Goal: Task Accomplishment & Management: Manage account settings

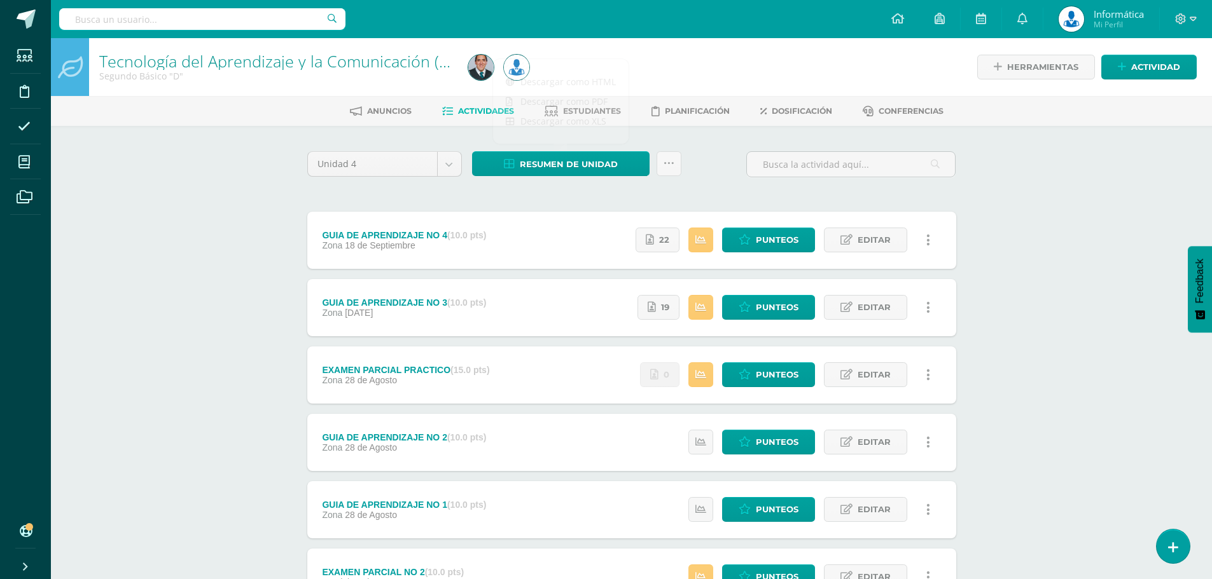
click at [1128, 211] on div "Tecnología del Aprendizaje y la Comunicación (Informática) Segundo Básico "D" H…" at bounding box center [631, 398] width 1161 height 720
click at [1061, 282] on div "Tecnología del Aprendizaje y la Comunicación (Informática) Segundo Básico "D" H…" at bounding box center [631, 398] width 1161 height 720
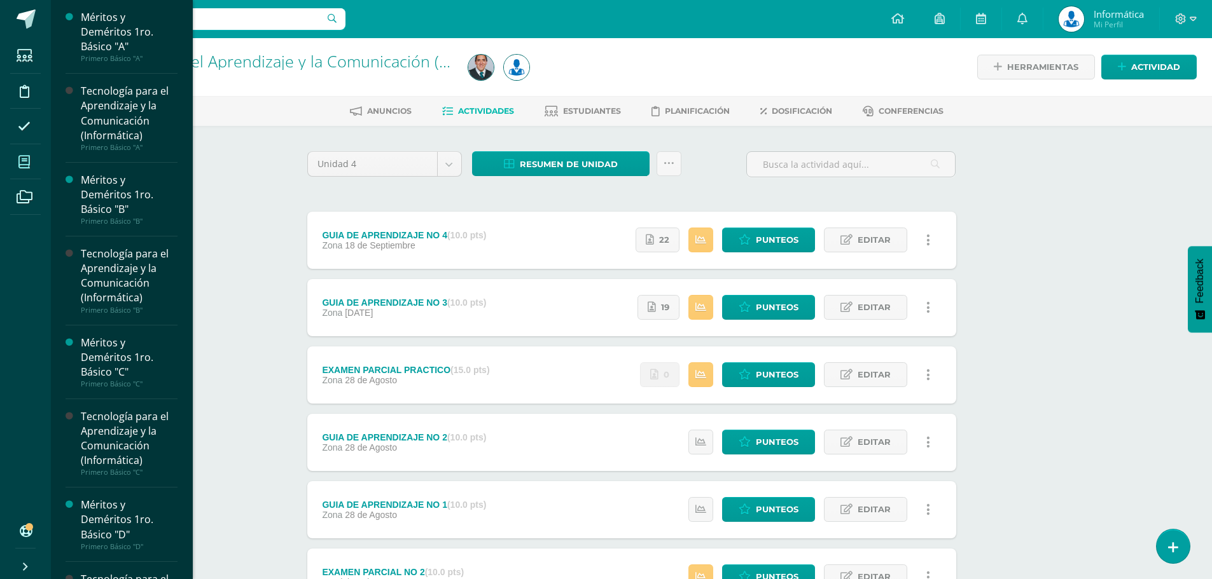
click at [26, 160] on icon at bounding box center [23, 162] width 11 height 13
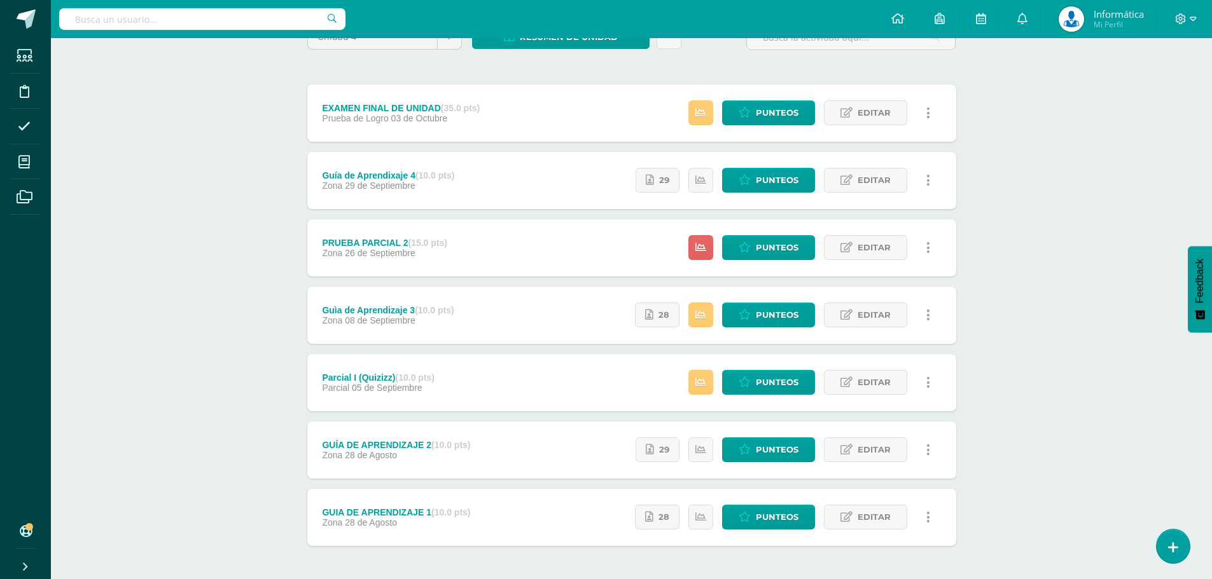
scroll to position [64, 0]
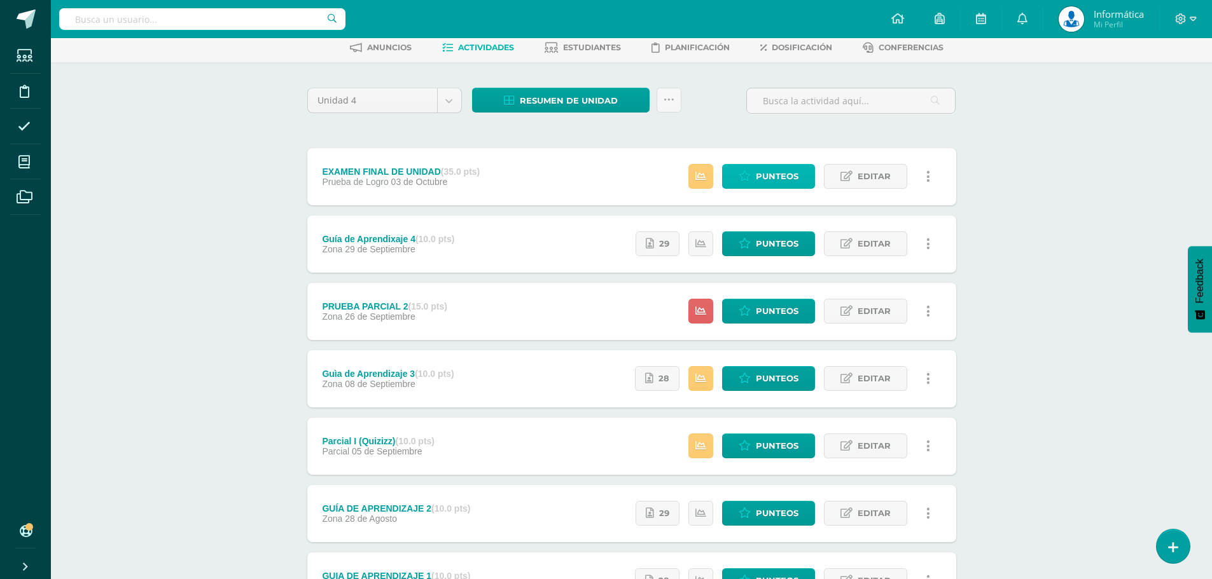
click at [776, 179] on span "Punteos" at bounding box center [777, 177] width 43 height 24
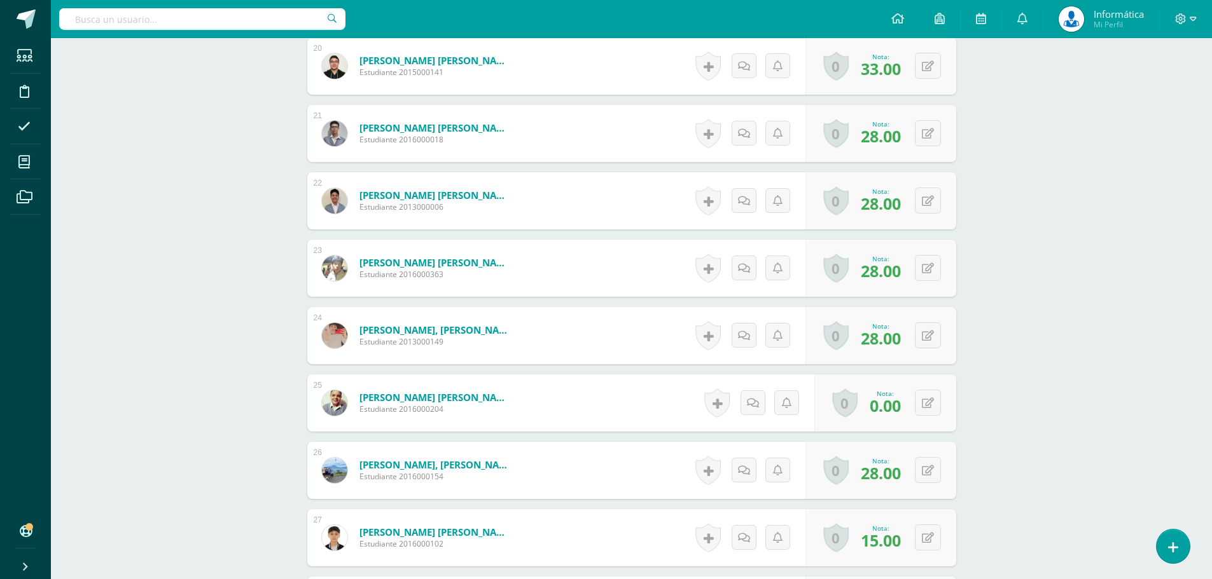
scroll to position [1749, 0]
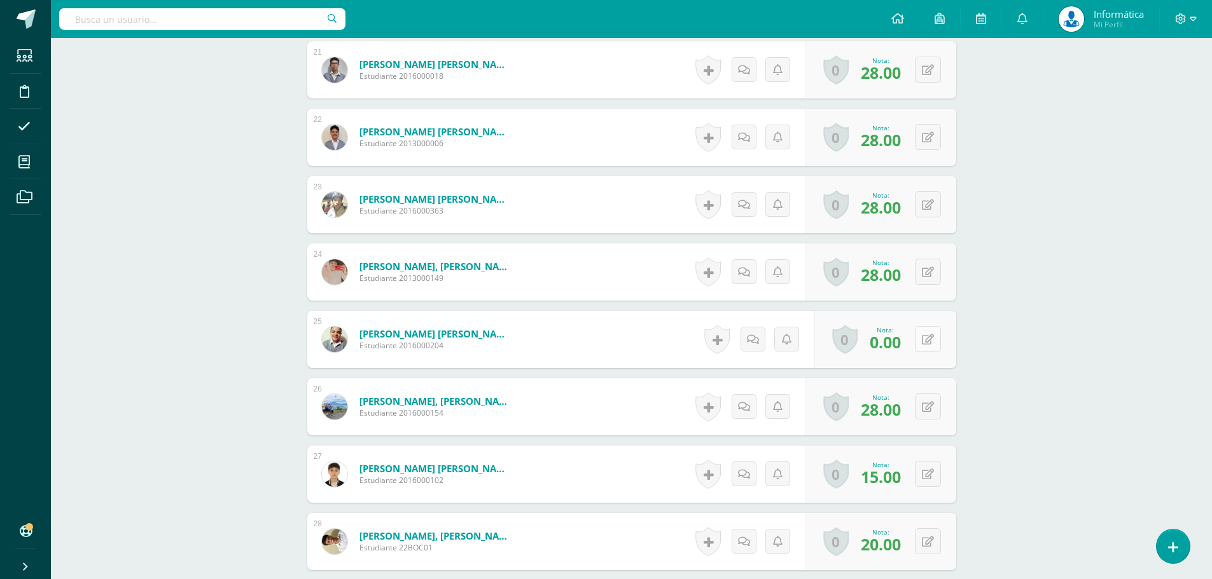
click at [922, 336] on button at bounding box center [928, 339] width 26 height 26
type input "20"
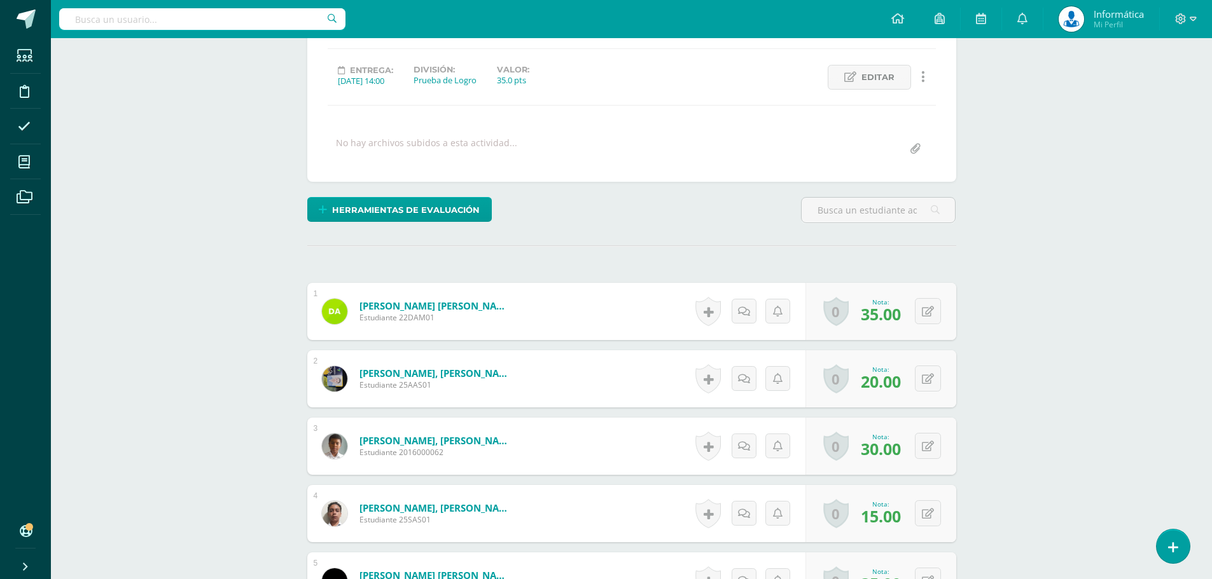
scroll to position [0, 0]
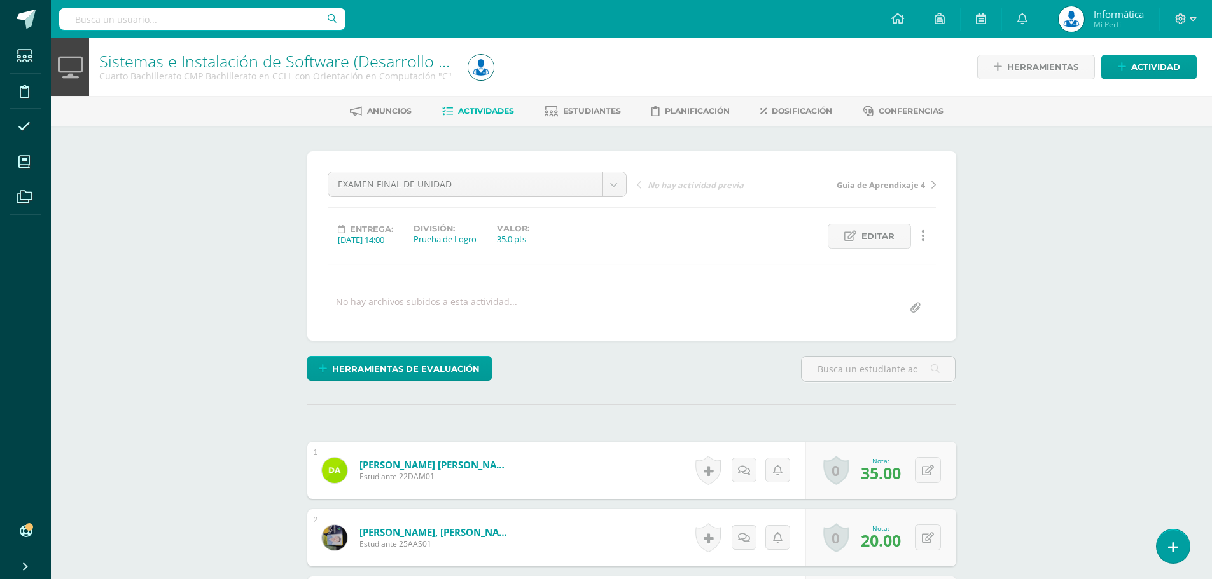
click at [490, 107] on span "Actividades" at bounding box center [486, 111] width 56 height 10
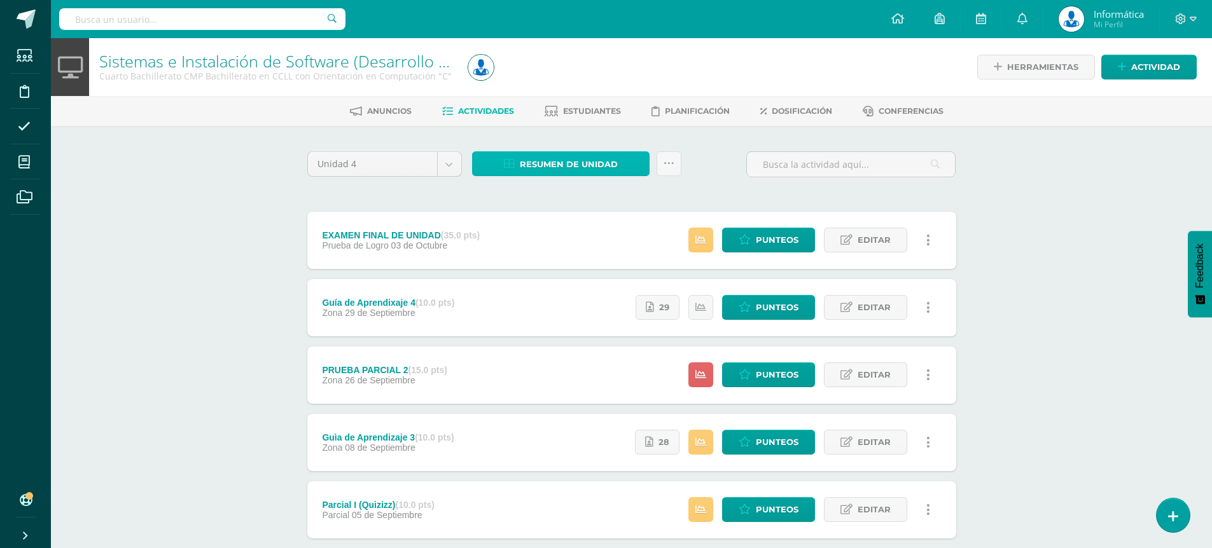
click at [537, 168] on span "Resumen de unidad" at bounding box center [569, 165] width 98 height 24
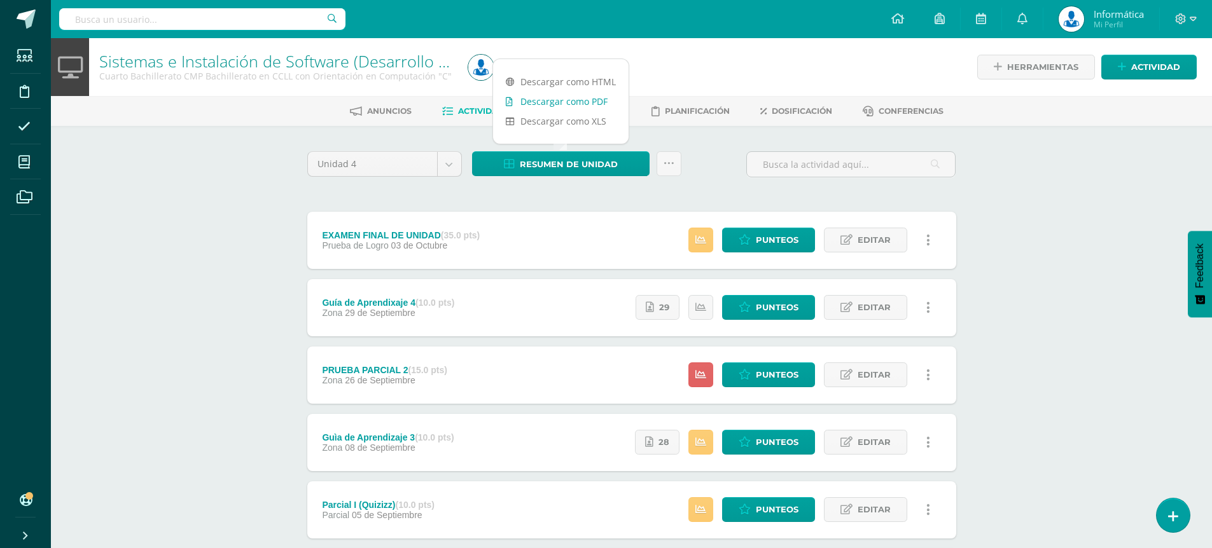
click at [586, 103] on link "Descargar como PDF" at bounding box center [560, 102] width 135 height 20
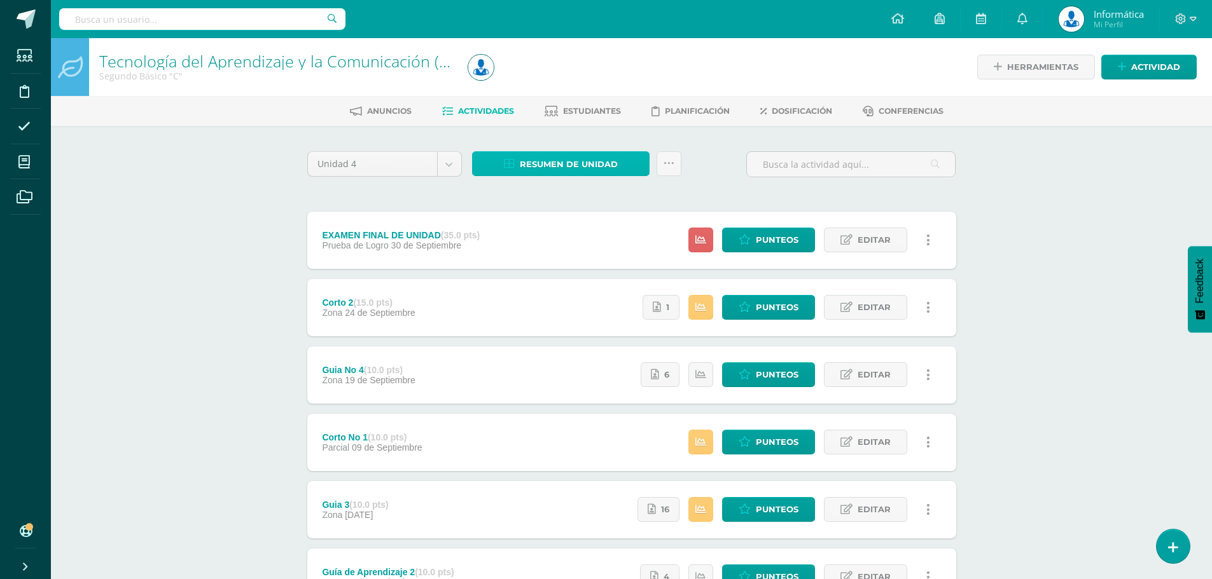
click at [551, 164] on span "Resumen de unidad" at bounding box center [569, 165] width 98 height 24
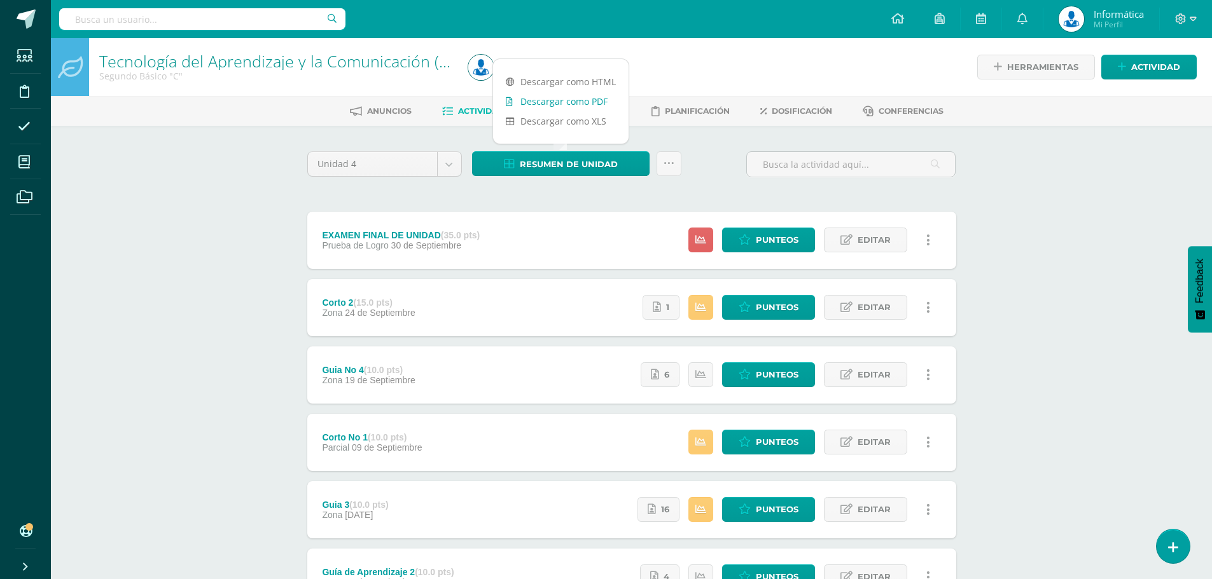
click at [564, 101] on link "Descargar como PDF" at bounding box center [560, 102] width 135 height 20
click at [771, 247] on span "Punteos" at bounding box center [777, 240] width 43 height 24
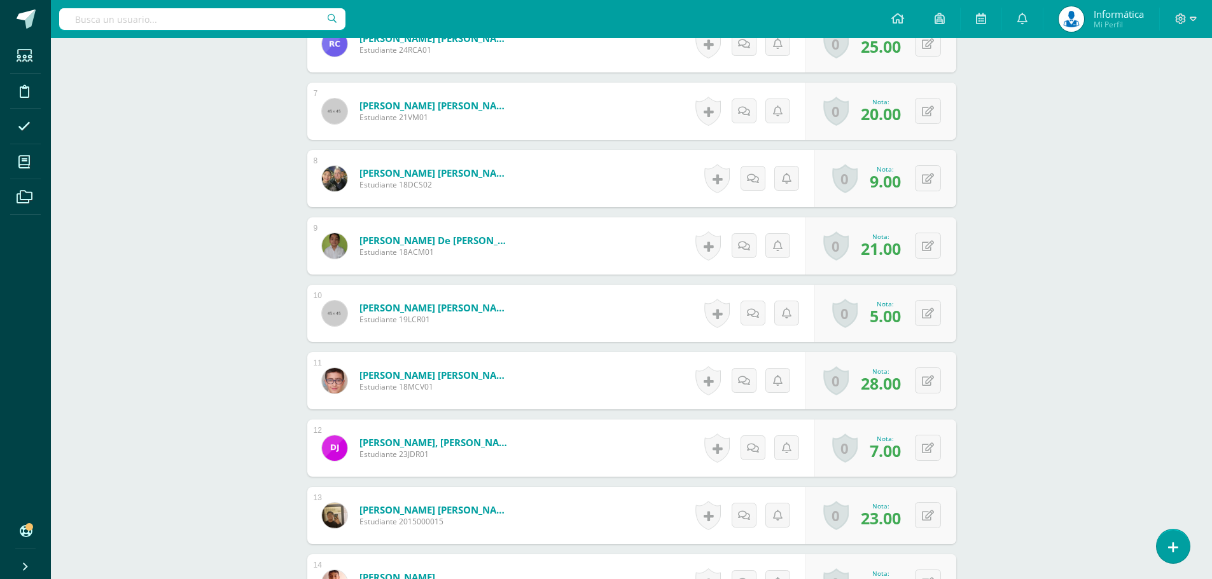
scroll to position [955, 0]
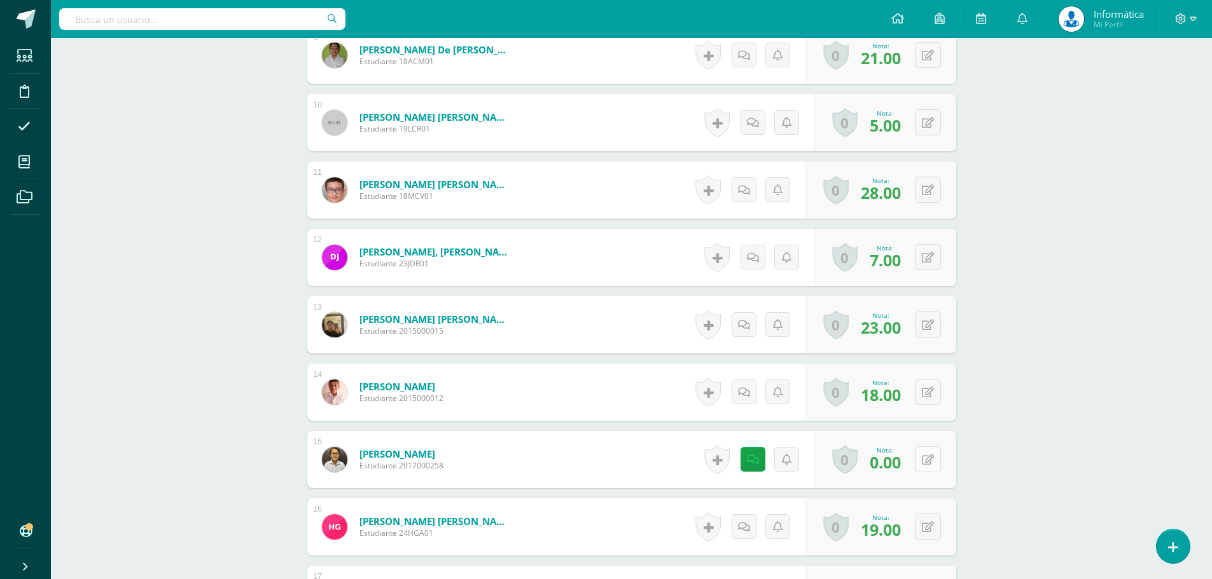
click at [927, 462] on button at bounding box center [928, 459] width 26 height 26
type input "20"
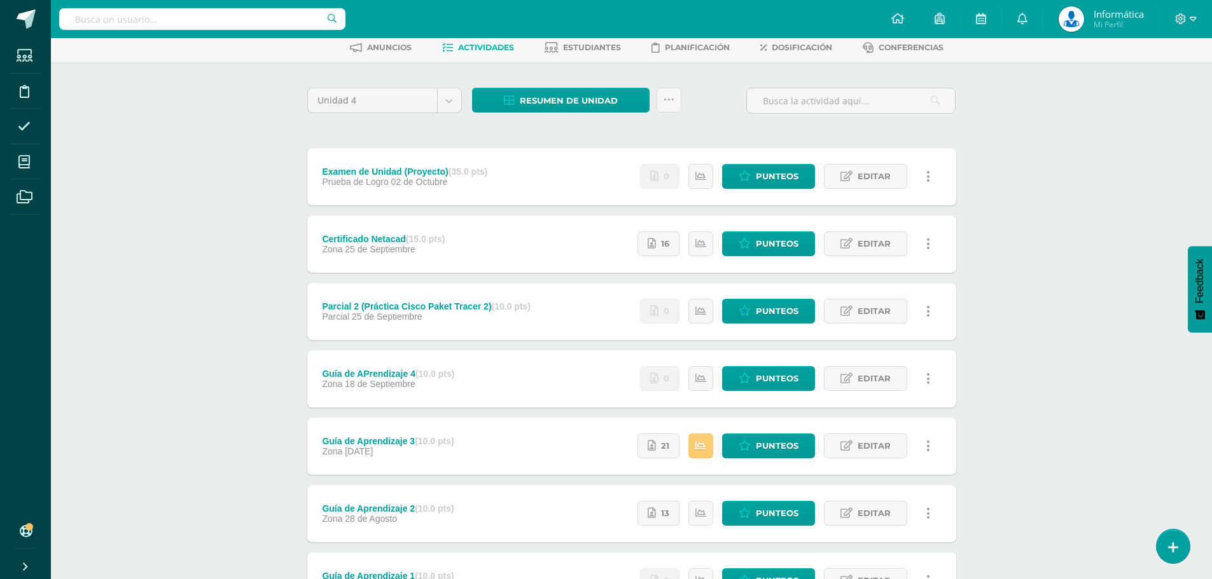
scroll to position [127, 0]
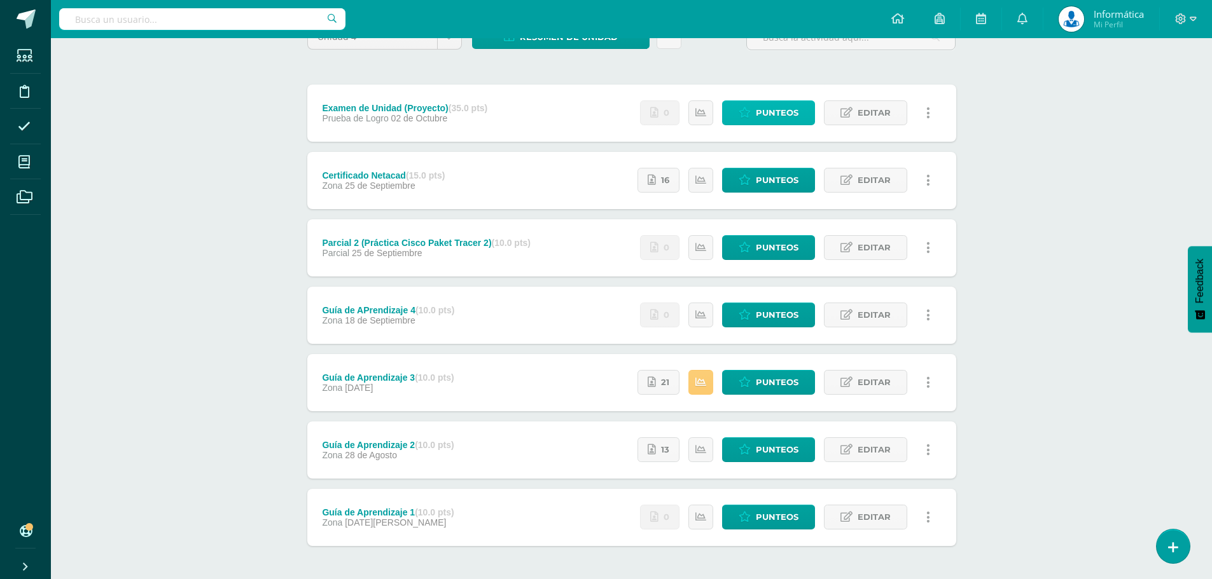
click at [771, 111] on span "Punteos" at bounding box center [777, 113] width 43 height 24
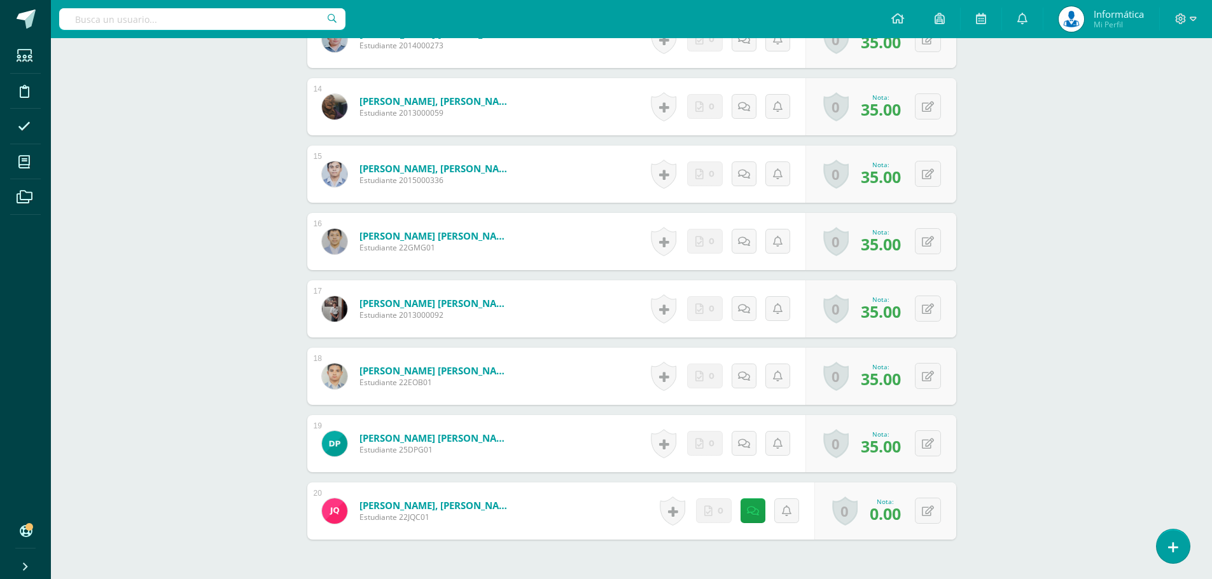
scroll to position [1342, 0]
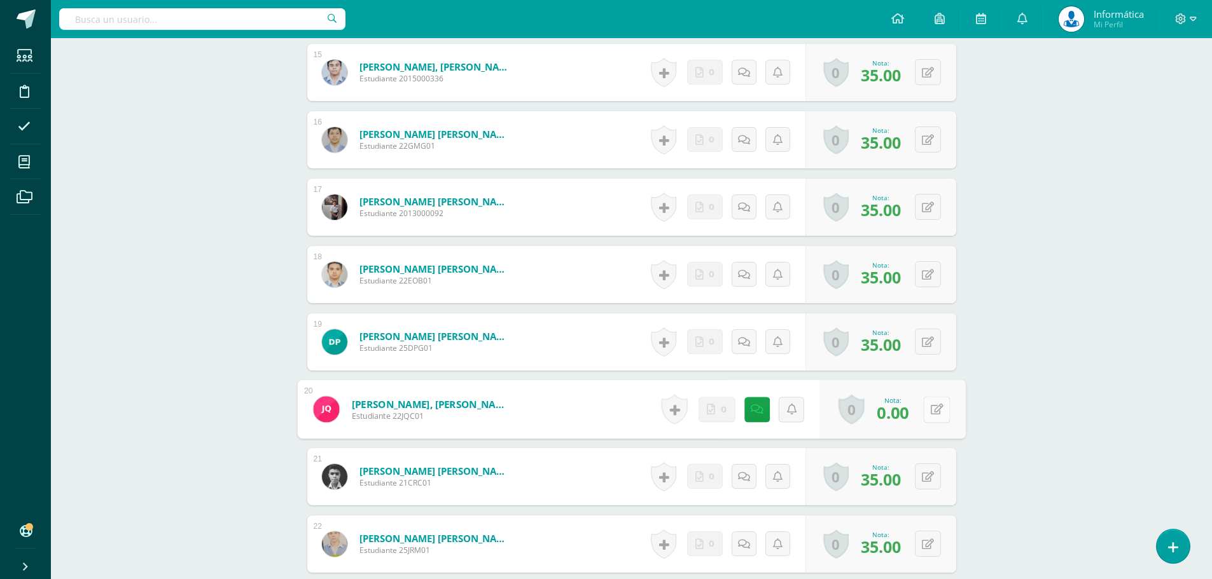
click at [932, 410] on icon at bounding box center [936, 409] width 13 height 11
type input "35"
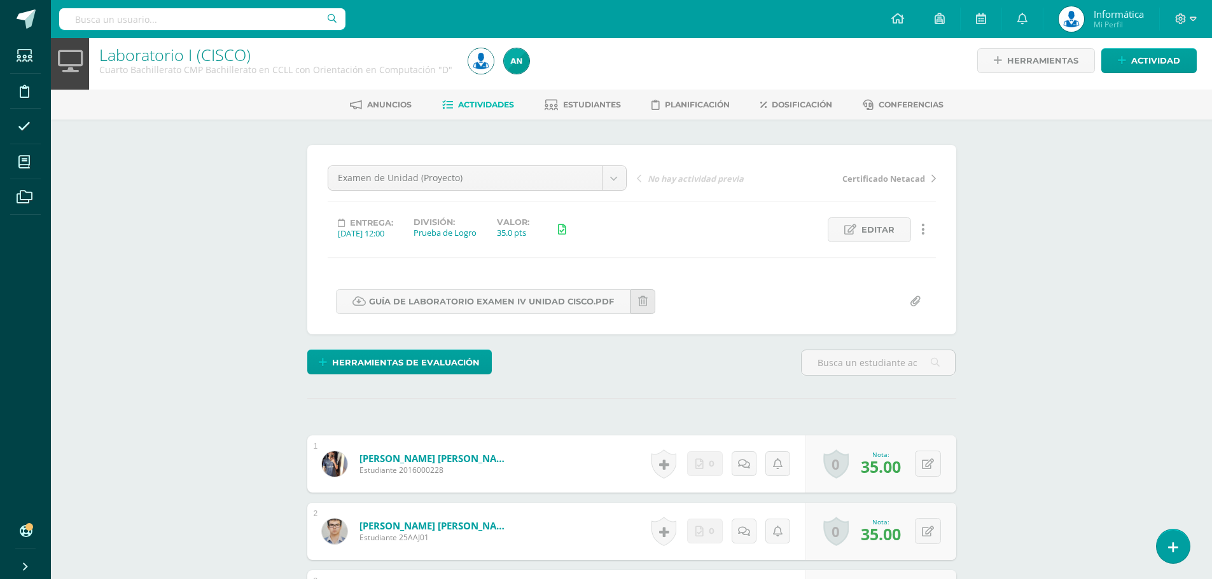
scroll to position [0, 0]
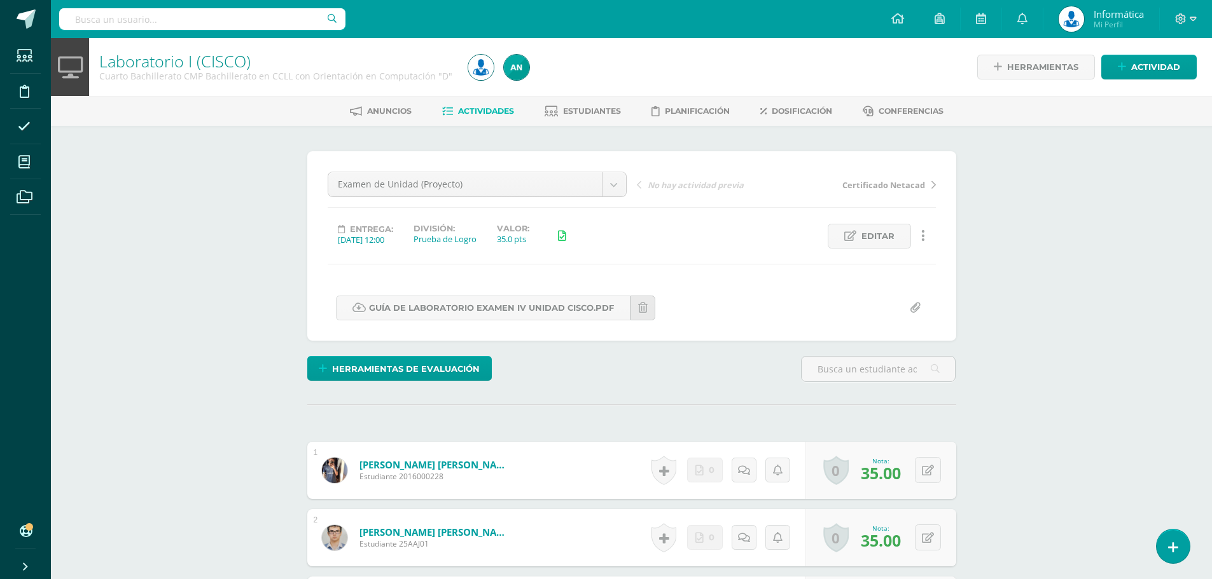
click at [485, 106] on span "Actividades" at bounding box center [486, 111] width 56 height 10
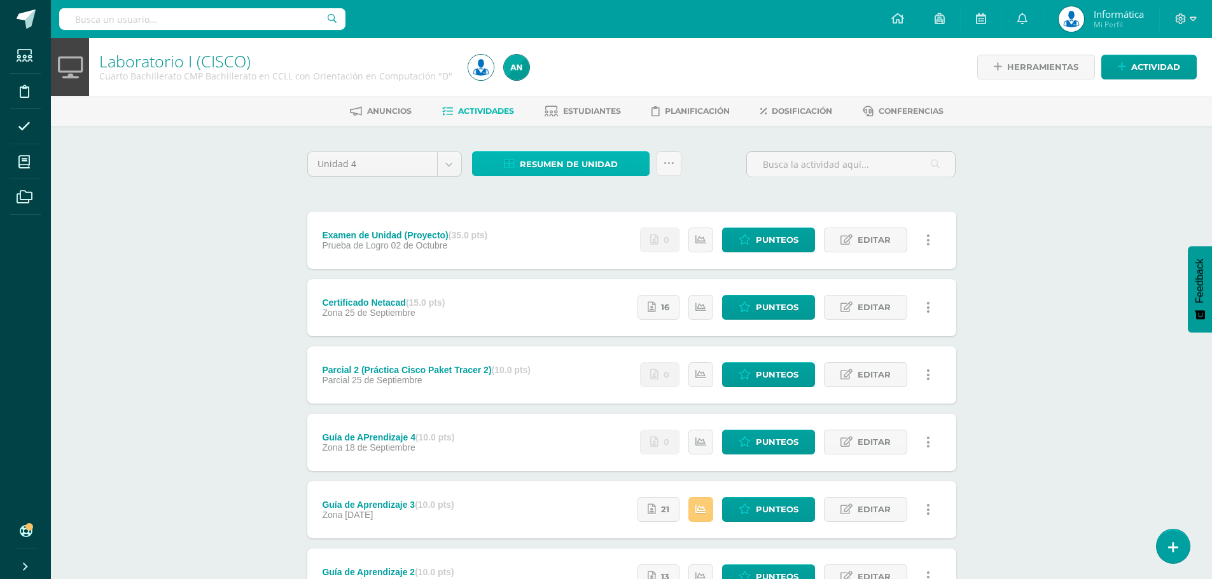
click at [551, 160] on span "Resumen de unidad" at bounding box center [569, 165] width 98 height 24
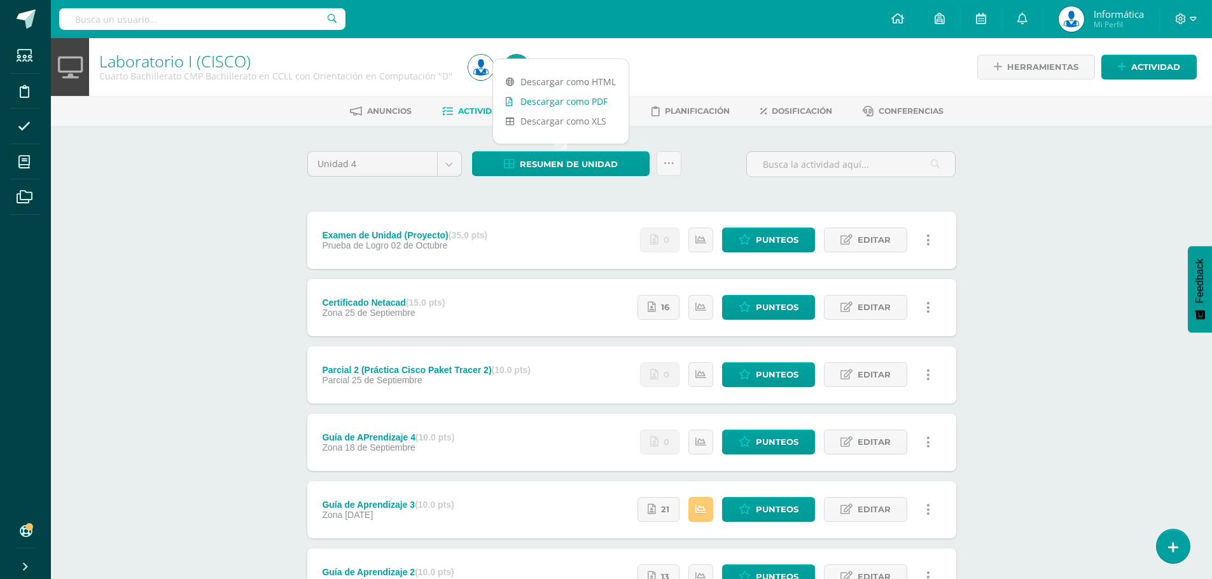
click at [577, 104] on link "Descargar como PDF" at bounding box center [560, 102] width 135 height 20
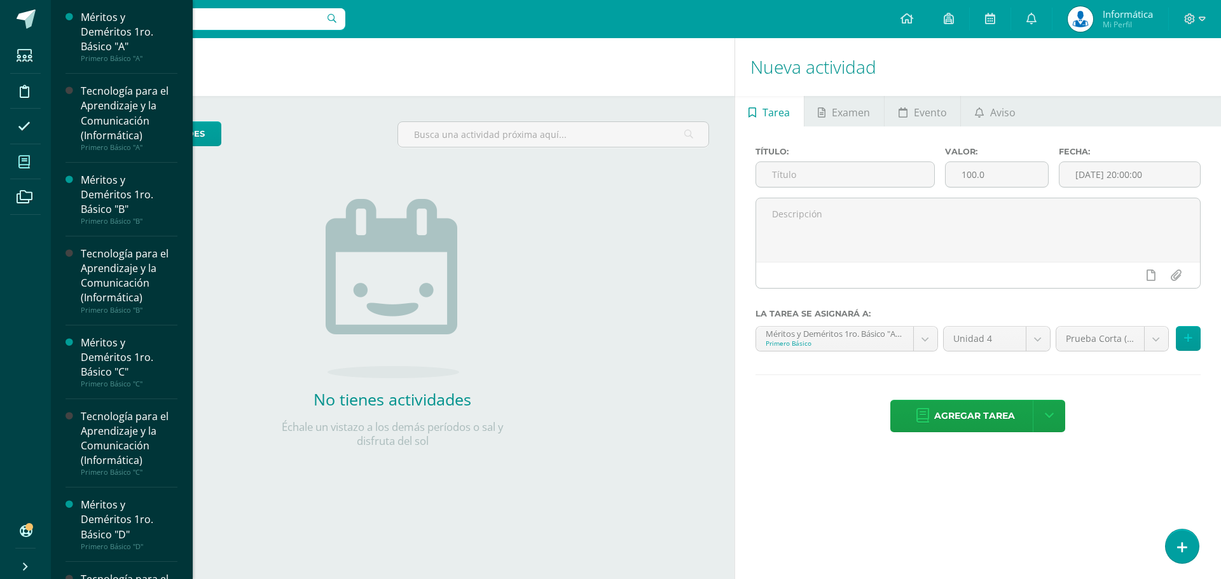
click at [26, 166] on icon at bounding box center [23, 162] width 11 height 13
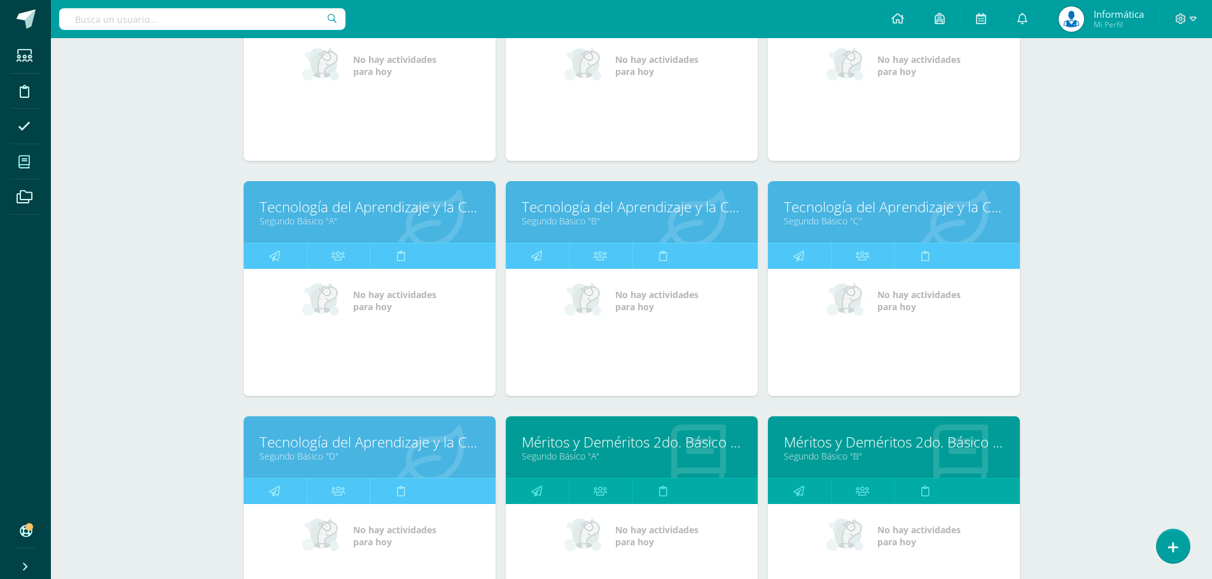
scroll to position [571, 0]
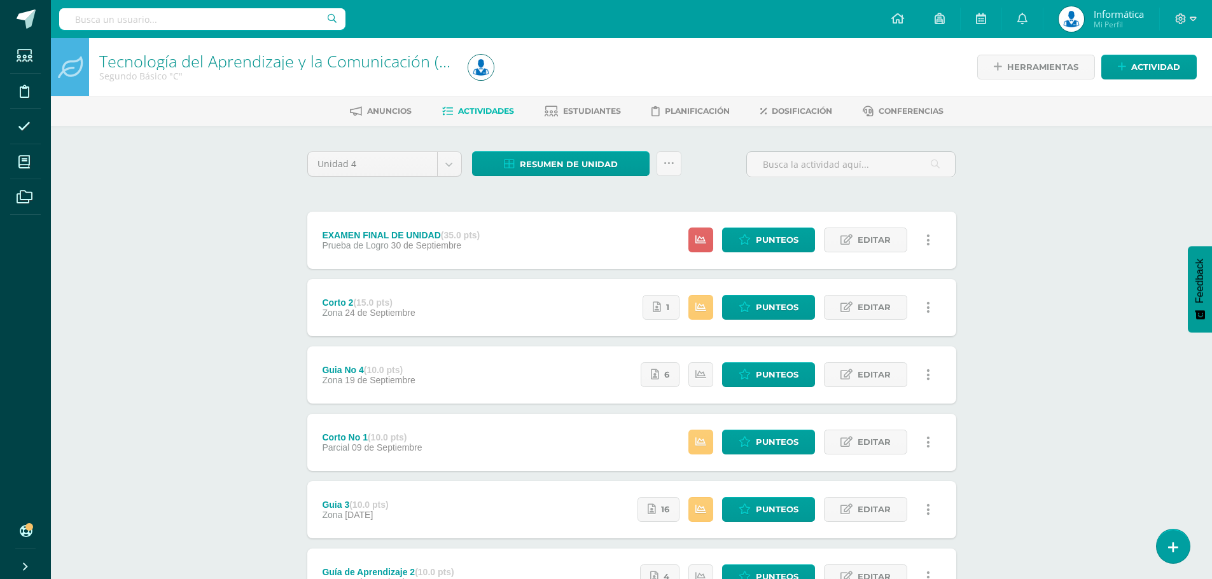
click at [488, 109] on span "Actividades" at bounding box center [486, 111] width 56 height 10
click at [588, 162] on span "Resumen de unidad" at bounding box center [569, 165] width 98 height 24
click at [579, 103] on link "Descargar como PDF" at bounding box center [560, 102] width 135 height 20
click at [767, 309] on span "Punteos" at bounding box center [777, 308] width 43 height 24
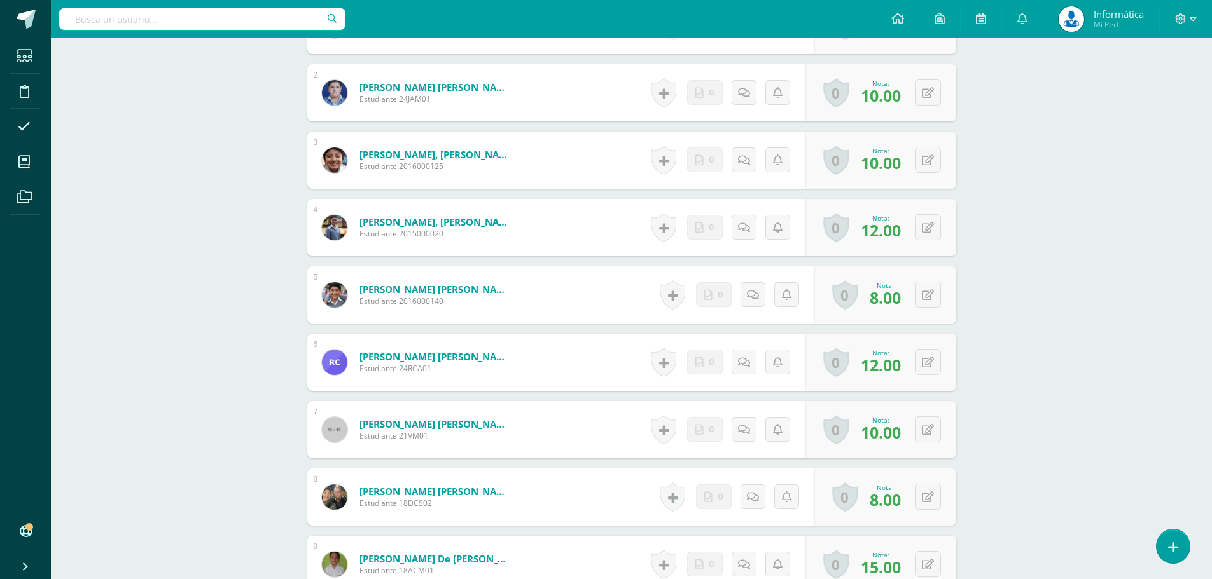
scroll to position [509, 0]
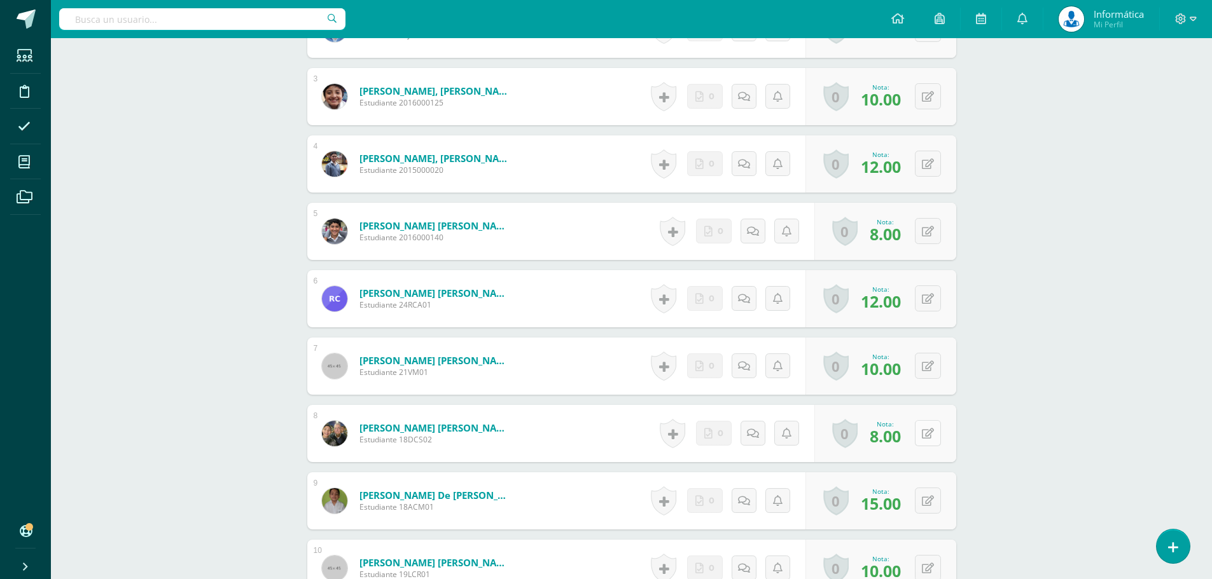
click at [937, 434] on button at bounding box center [928, 433] width 26 height 26
type input "15"
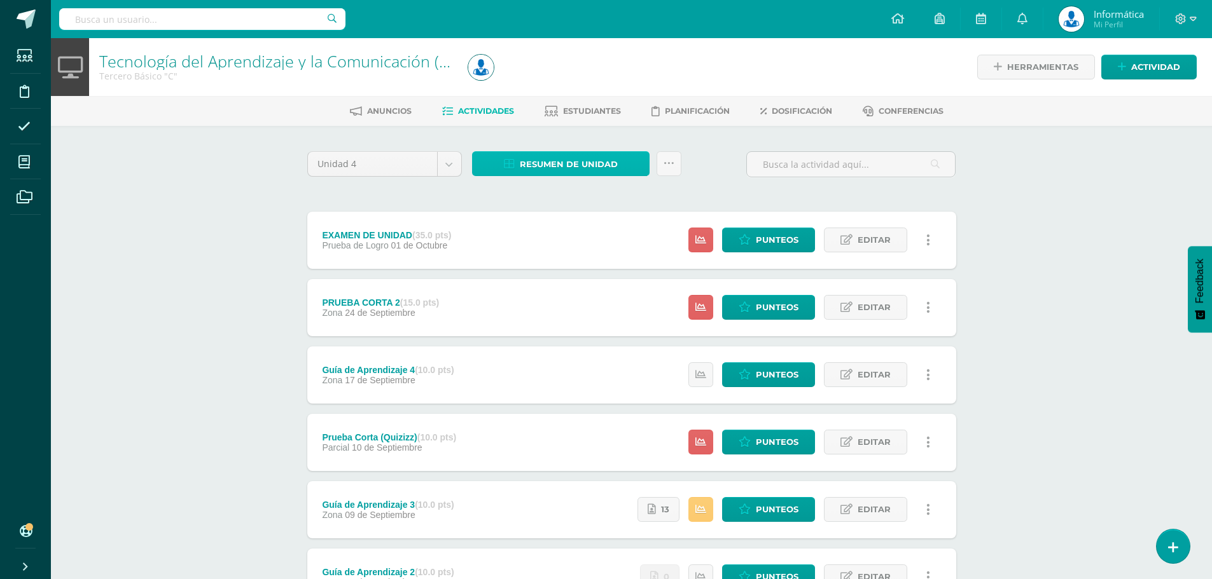
click at [597, 167] on span "Resumen de unidad" at bounding box center [569, 165] width 98 height 24
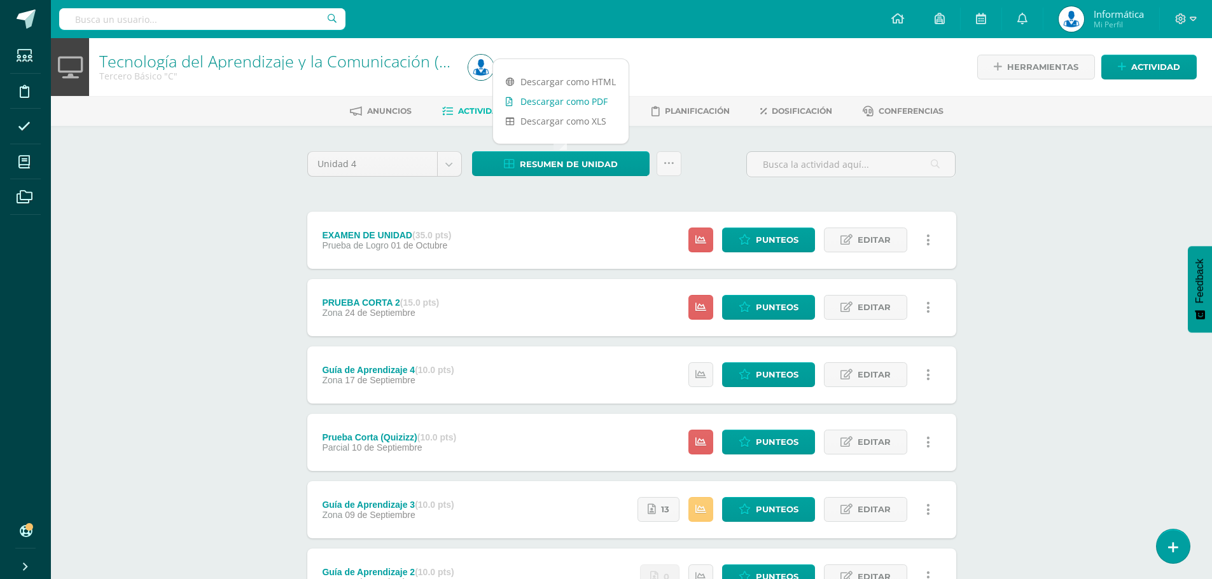
click at [572, 97] on link "Descargar como PDF" at bounding box center [560, 102] width 135 height 20
click at [862, 239] on span "Editar" at bounding box center [873, 240] width 33 height 24
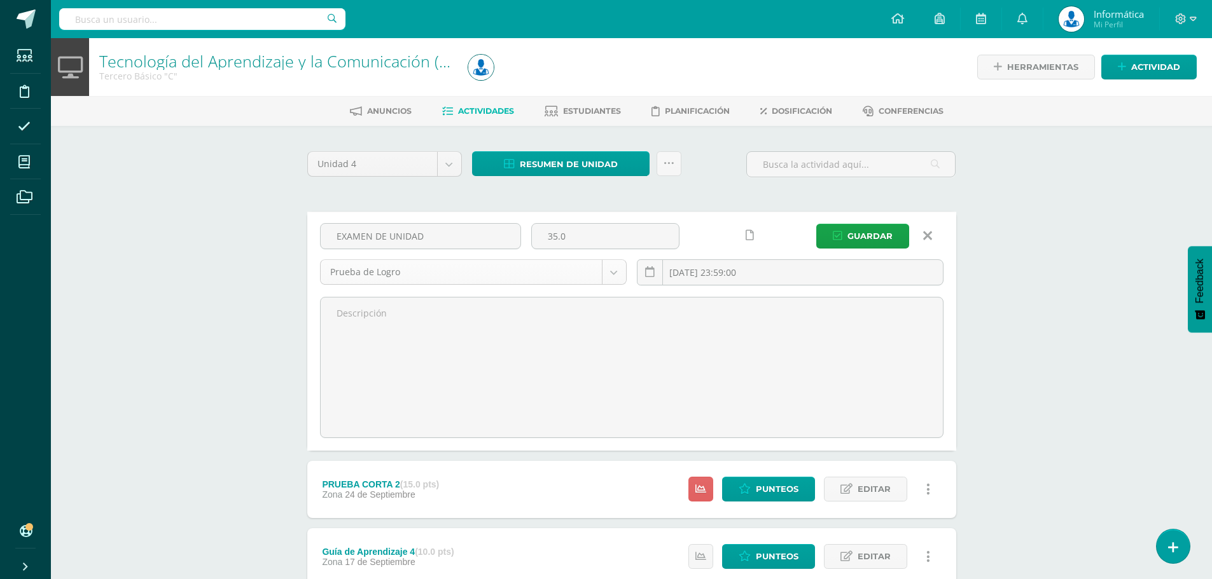
click at [539, 275] on body "Estudiantes Disciplina Asistencia Mis cursos Archivos Soporte Ayuda Reportar un…" at bounding box center [606, 470] width 1212 height 940
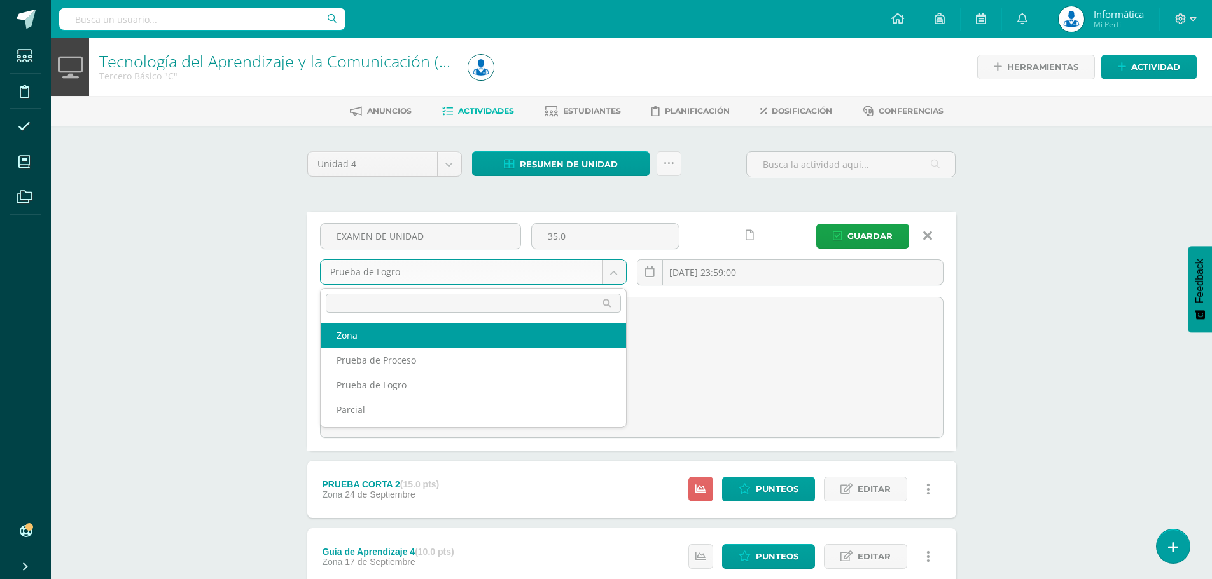
drag, startPoint x: 1083, startPoint y: 324, endPoint x: 1076, endPoint y: 277, distance: 48.2
click at [1083, 324] on body "Estudiantes Disciplina Asistencia Mis cursos Archivos Soporte Ayuda Reportar un…" at bounding box center [606, 470] width 1212 height 940
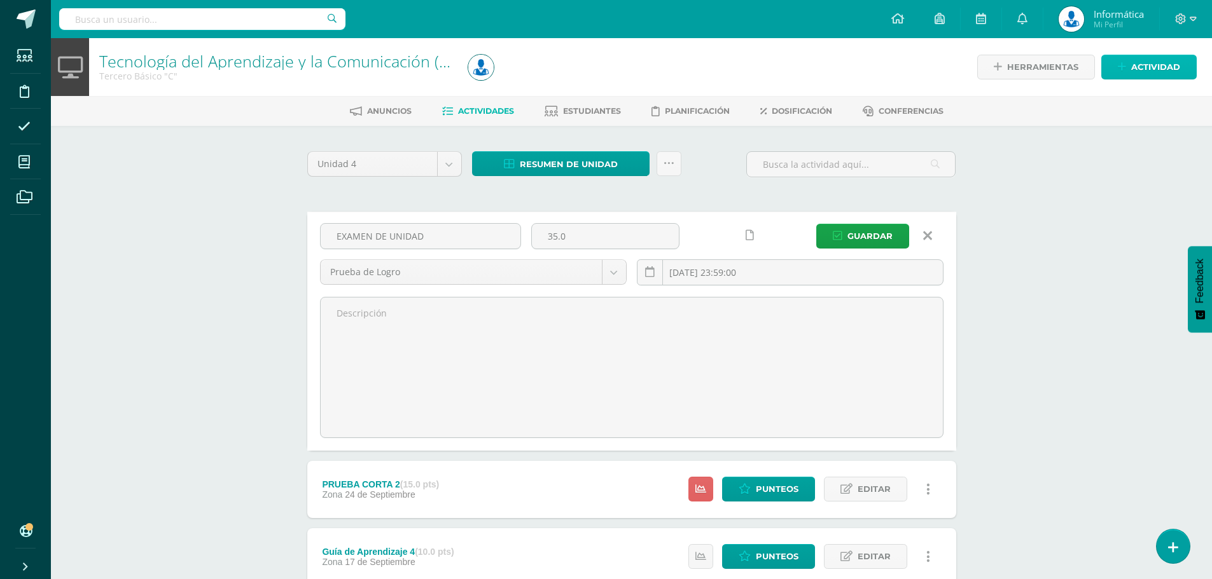
click at [1149, 68] on span "Actividad" at bounding box center [1155, 67] width 49 height 24
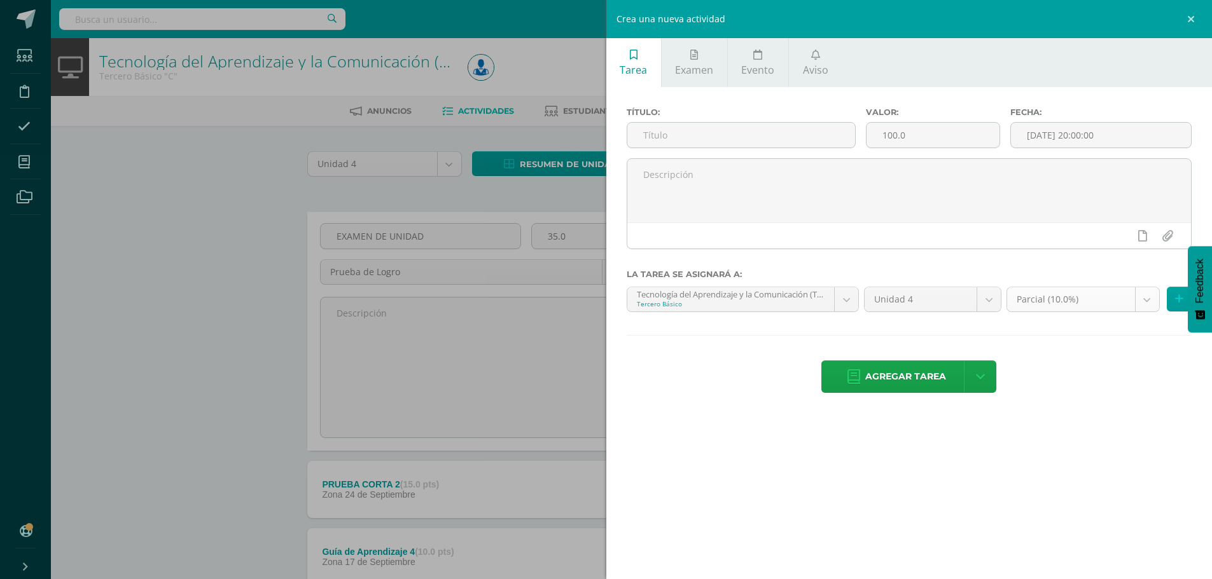
click at [1149, 302] on body "Estudiantes Disciplina Asistencia Mis cursos Archivos Soporte Ayuda Reportar un…" at bounding box center [606, 470] width 1212 height 940
click at [885, 483] on body "Estudiantes Disciplina Asistencia Mis cursos Archivos Soporte Ayuda Reportar un…" at bounding box center [606, 470] width 1212 height 940
click at [468, 198] on div "Crea una nueva actividad Tarea Examen Evento Aviso Título: Valor: 100.0 Fecha: …" at bounding box center [606, 289] width 1212 height 579
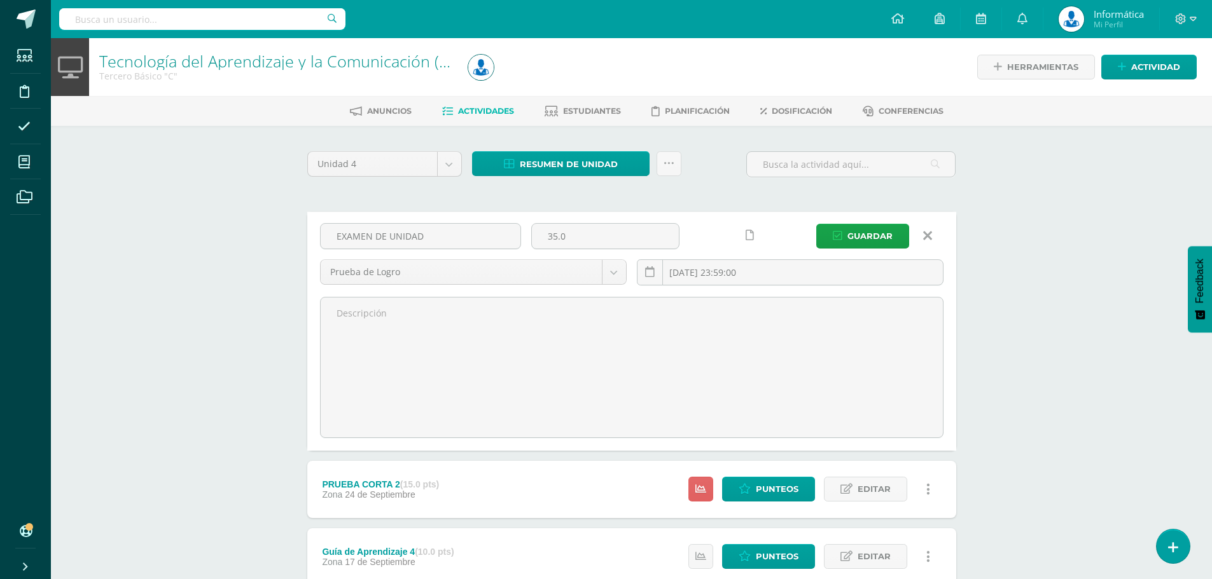
click at [932, 230] on link at bounding box center [927, 236] width 32 height 24
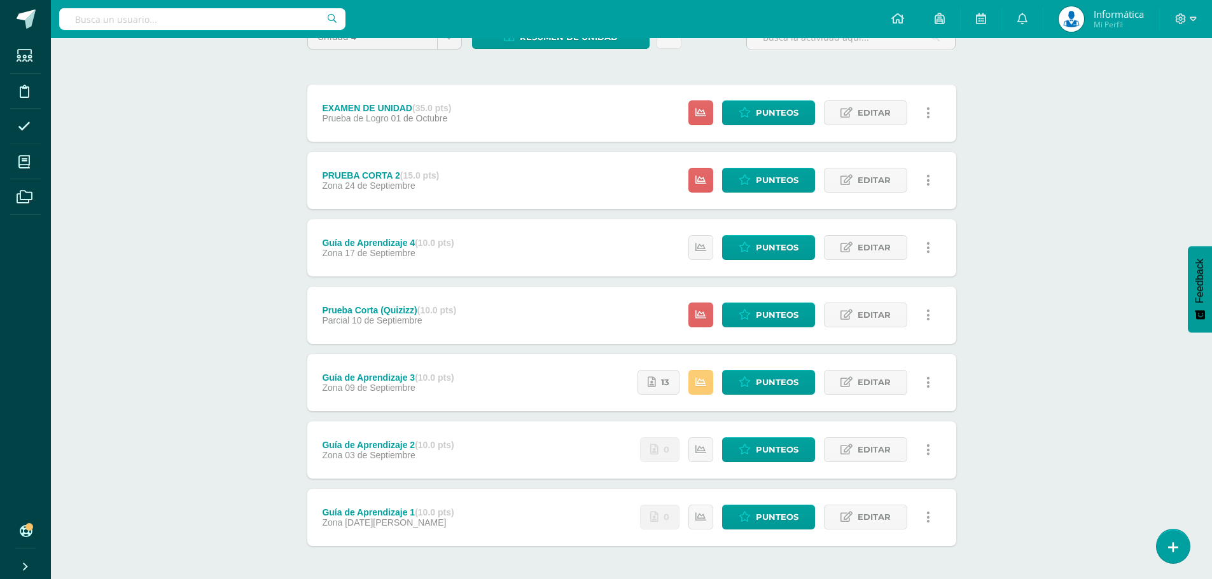
scroll to position [64, 0]
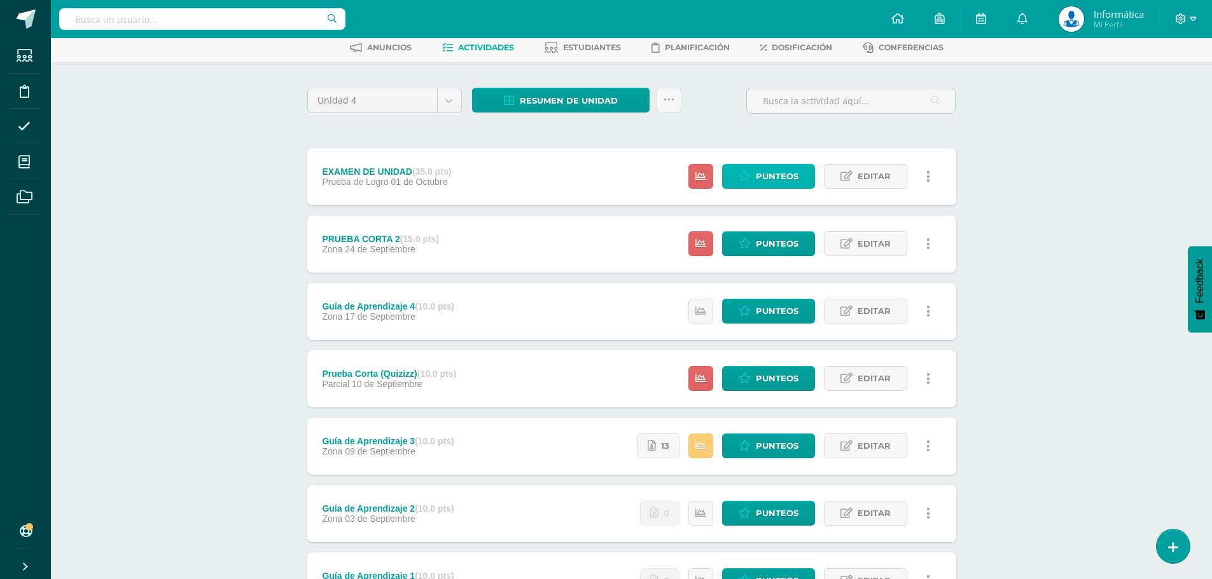
click at [774, 173] on span "Punteos" at bounding box center [777, 177] width 43 height 24
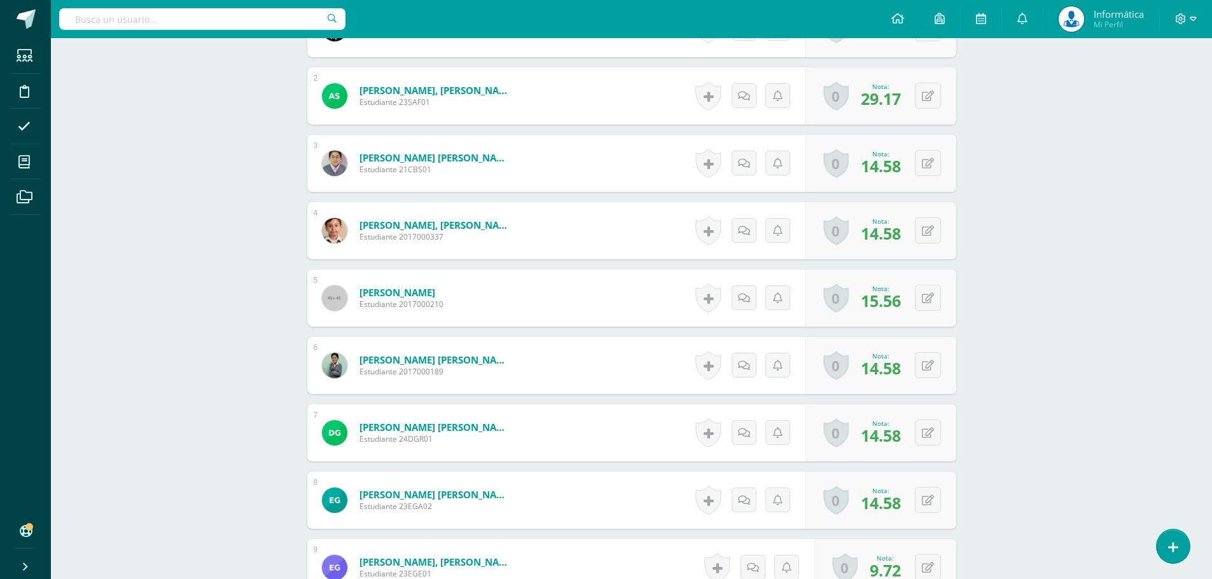
scroll to position [251, 0]
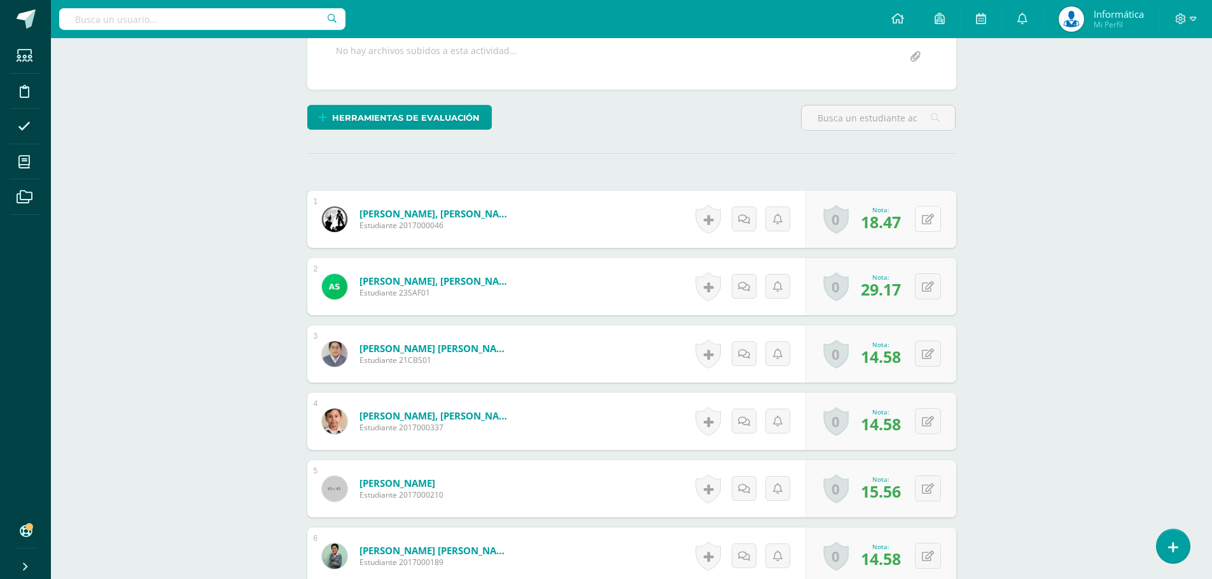
click at [927, 219] on button at bounding box center [928, 219] width 26 height 26
click at [938, 219] on button at bounding box center [928, 219] width 26 height 26
type input "19"
click at [934, 287] on button at bounding box center [928, 286] width 26 height 26
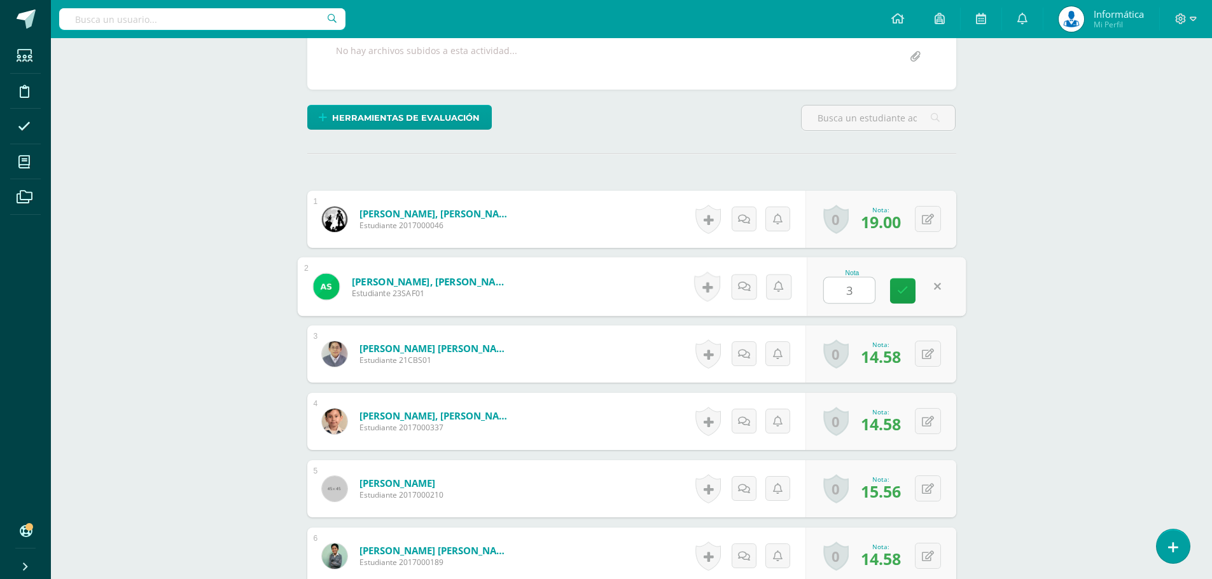
type input "30"
click at [931, 353] on icon at bounding box center [936, 354] width 13 height 11
type input "15"
click at [931, 422] on icon at bounding box center [928, 422] width 12 height 11
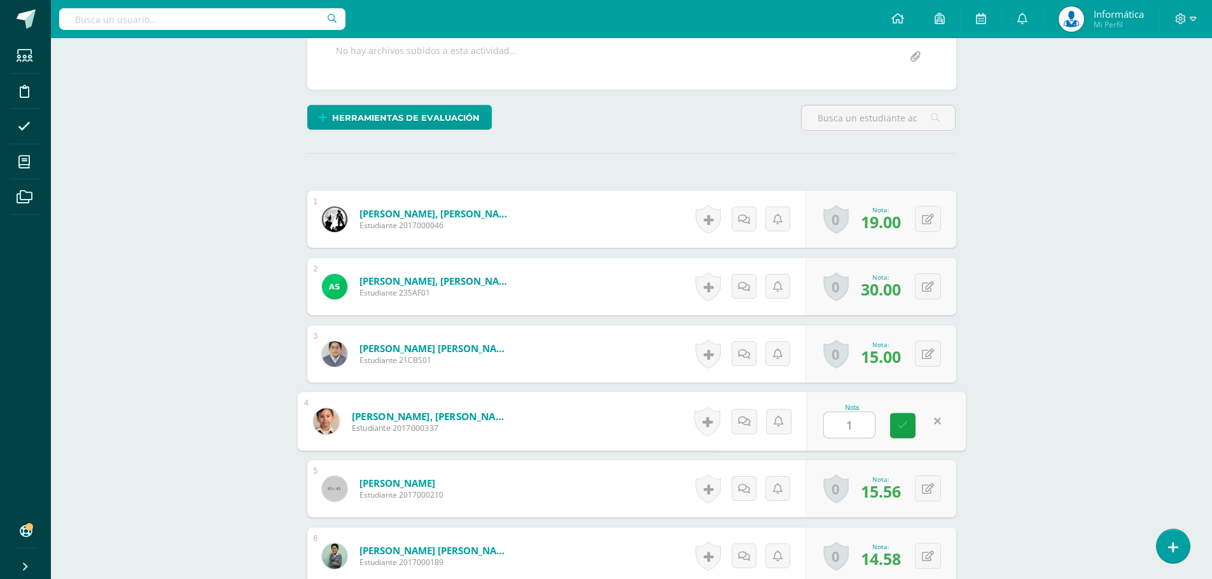
type input "15"
click at [927, 491] on button at bounding box center [928, 489] width 26 height 26
type input "16"
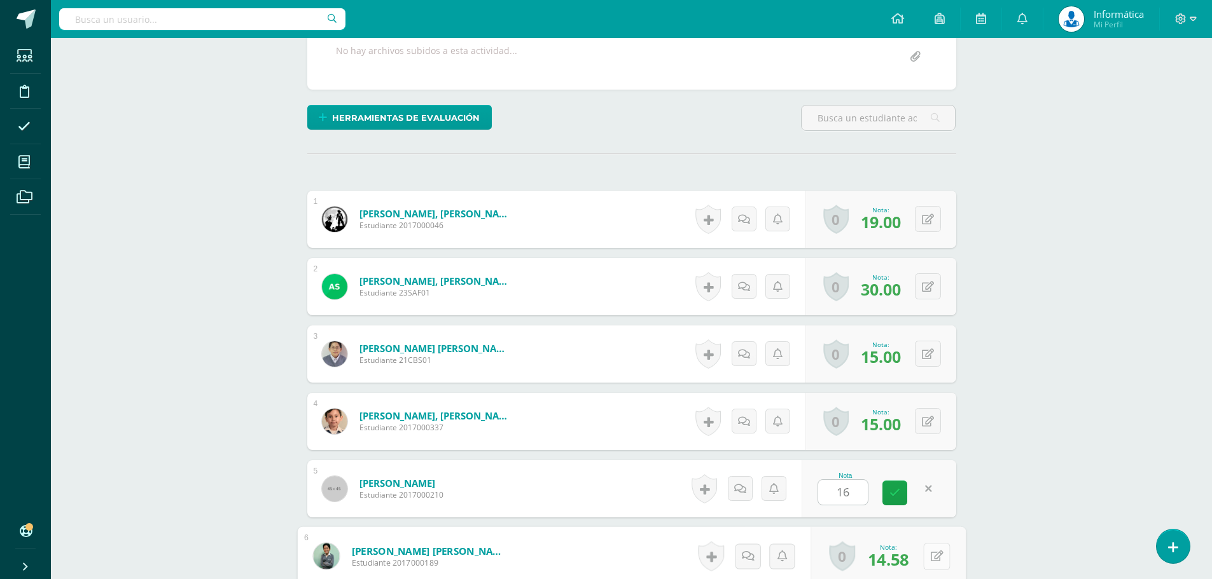
click at [930, 551] on icon at bounding box center [936, 556] width 13 height 11
type input "15"
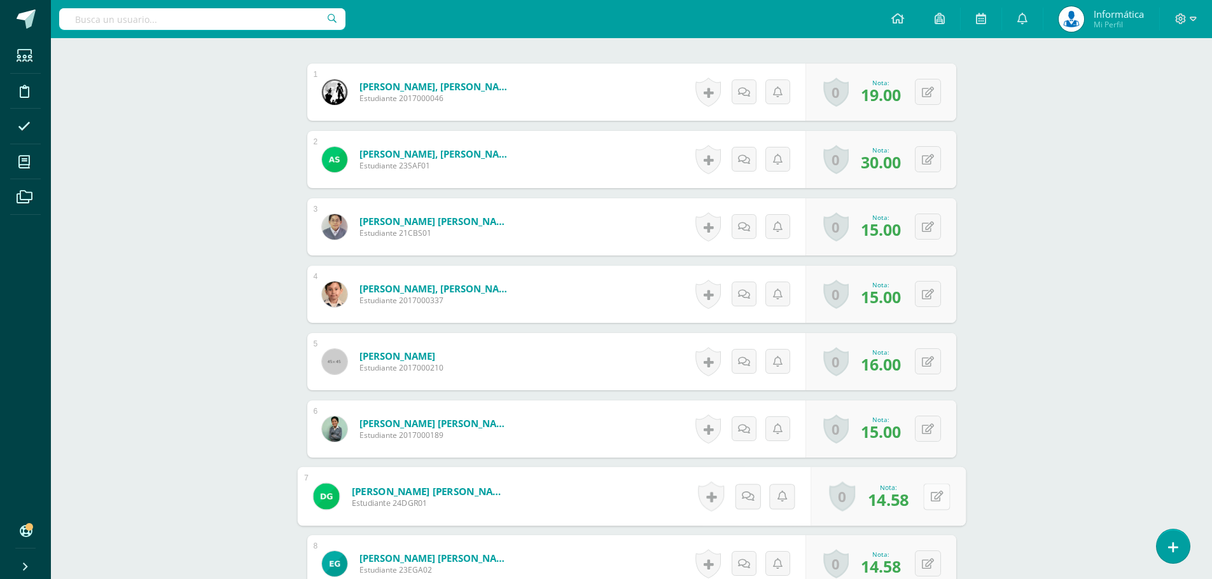
click at [928, 497] on button at bounding box center [936, 496] width 27 height 27
type input "15"
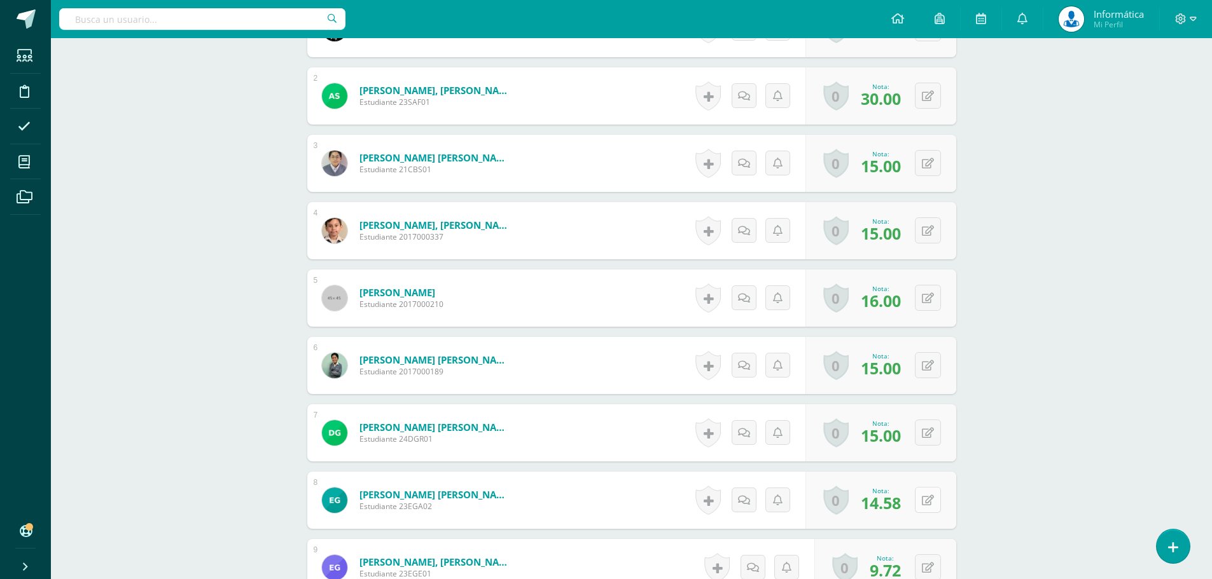
click at [931, 501] on icon at bounding box center [928, 500] width 12 height 11
type input "15"
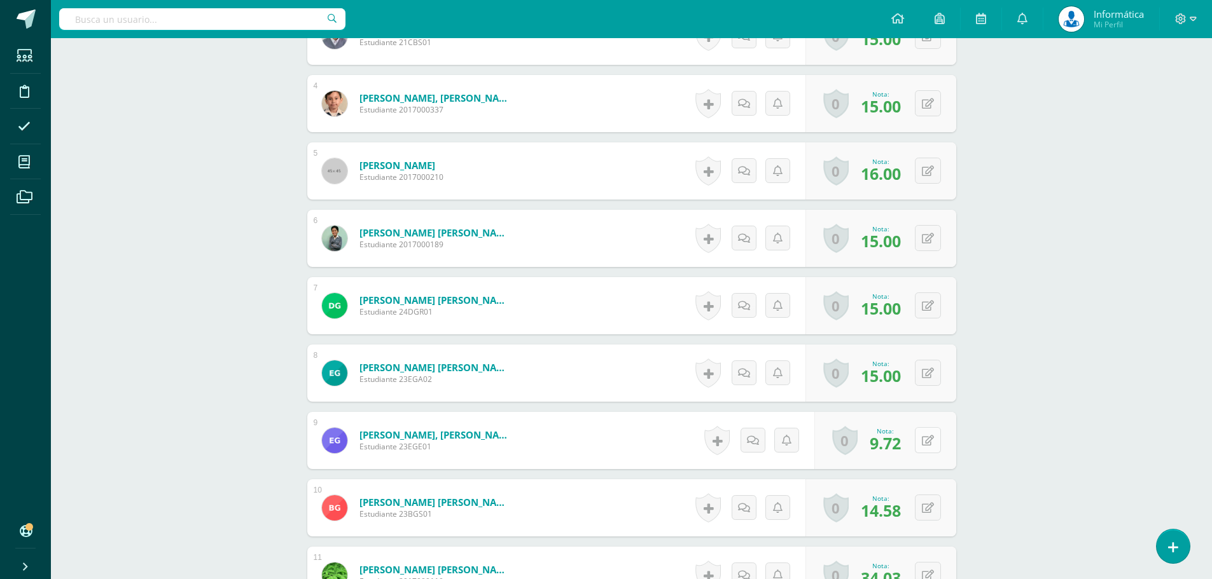
click at [929, 448] on button at bounding box center [928, 440] width 26 height 26
type input "10"
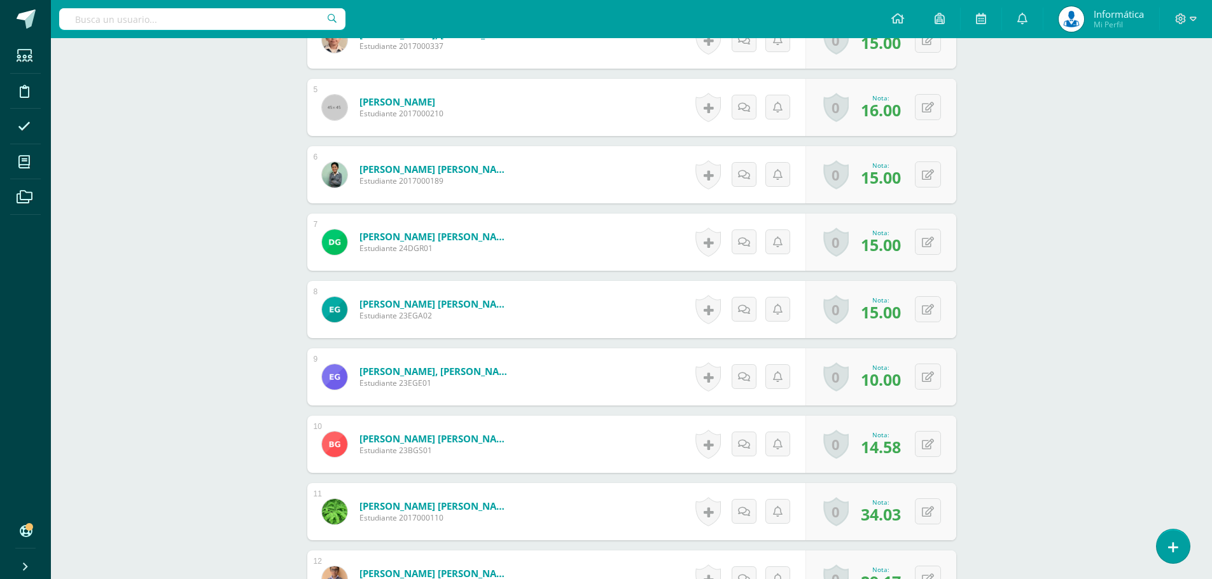
scroll to position [696, 0]
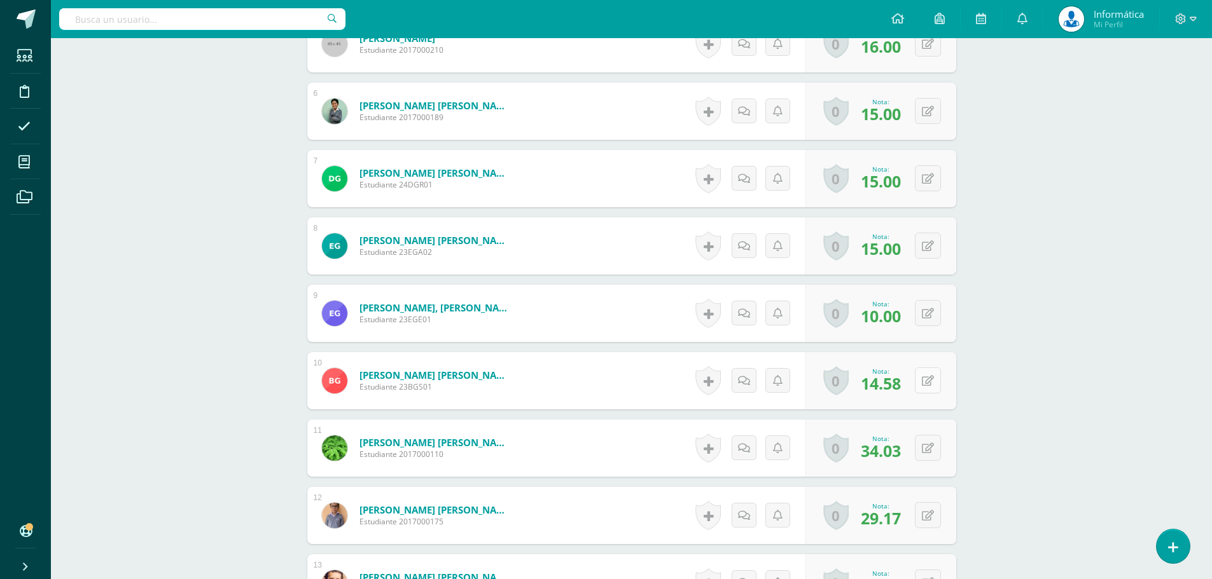
click at [925, 375] on button at bounding box center [928, 381] width 26 height 26
type input "15"
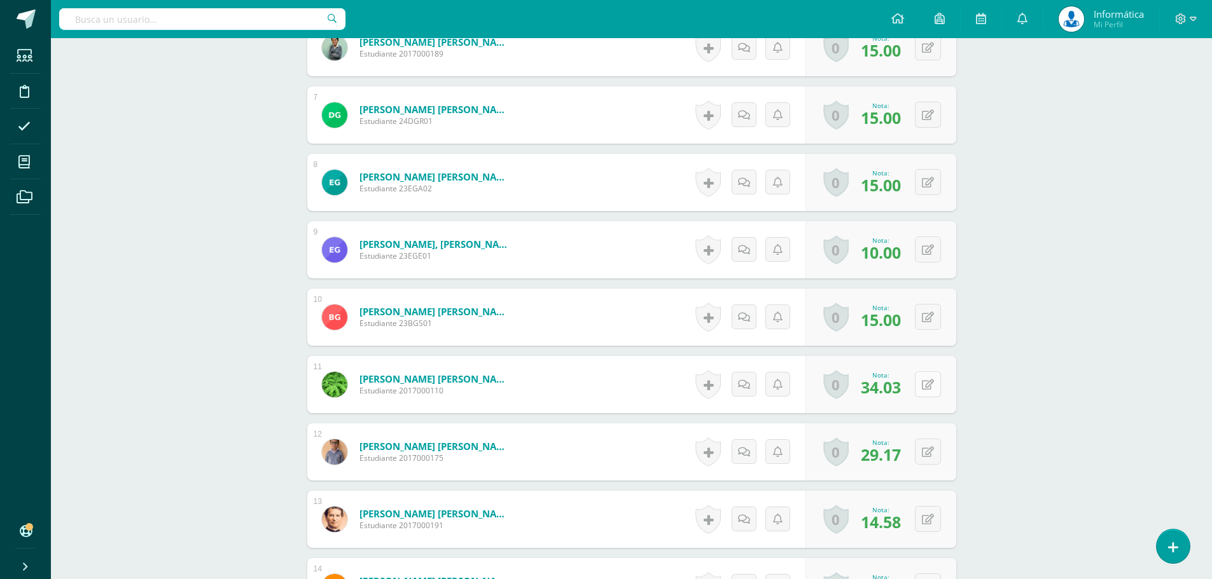
click at [932, 384] on icon at bounding box center [928, 385] width 12 height 11
type input "35"
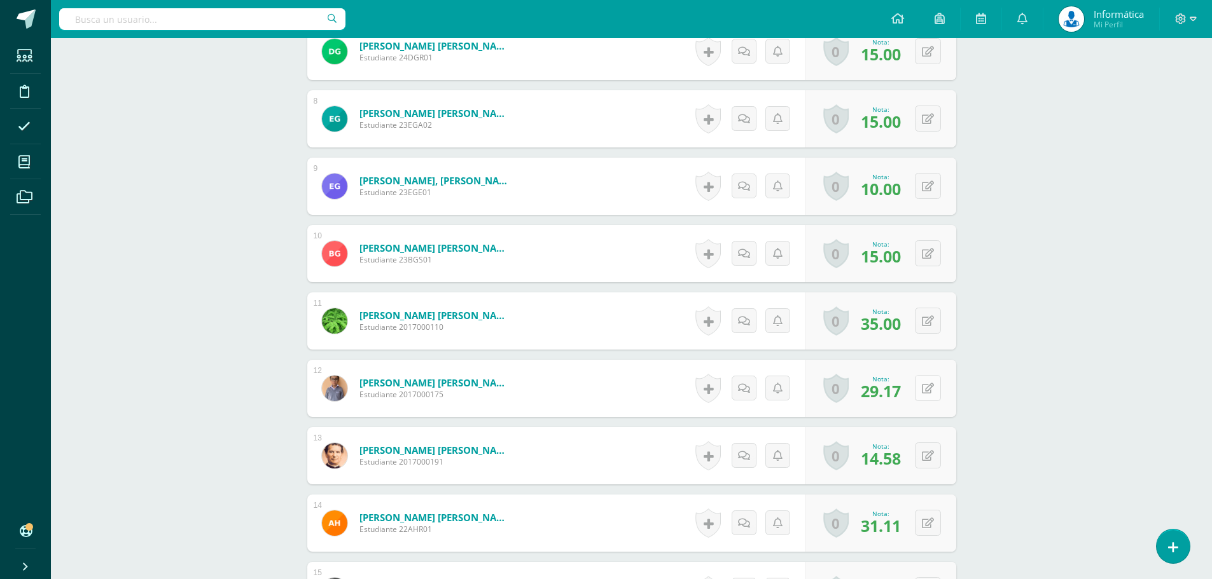
click at [937, 387] on button at bounding box center [928, 388] width 26 height 26
type input "30"
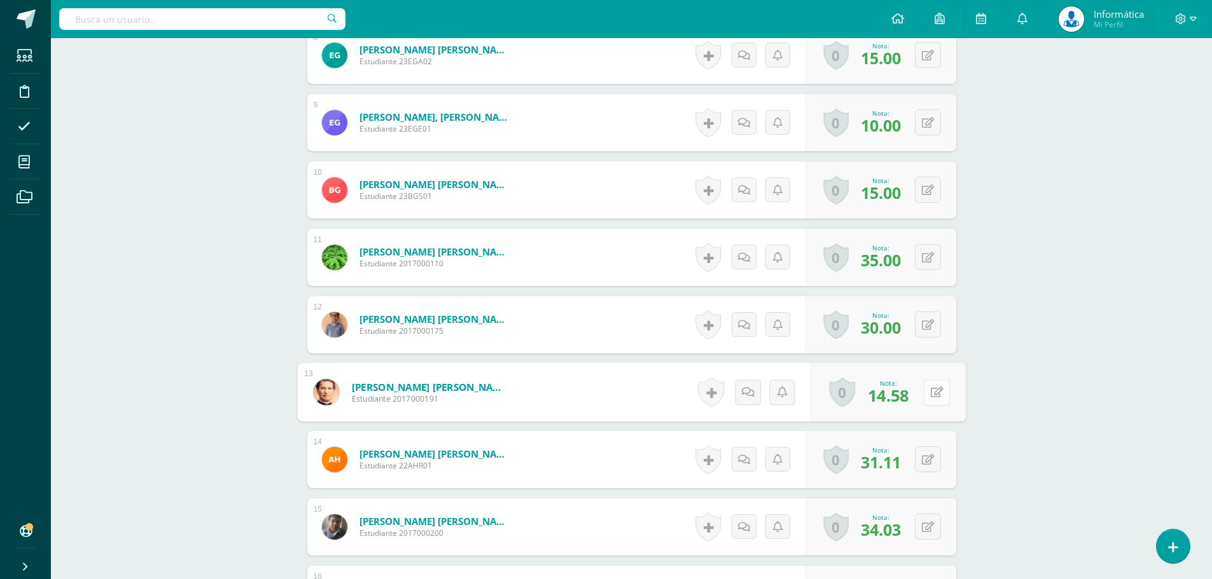
click at [925, 391] on button at bounding box center [936, 392] width 27 height 27
type input "15"
click at [931, 457] on icon at bounding box center [936, 459] width 13 height 11
type input "32"
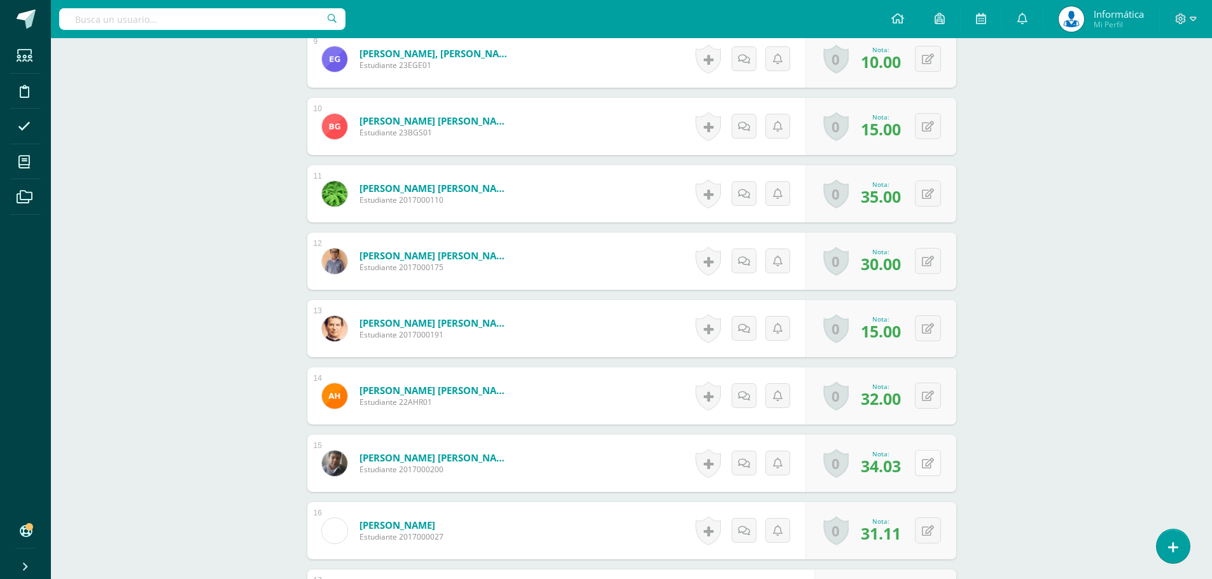
scroll to position [1014, 0]
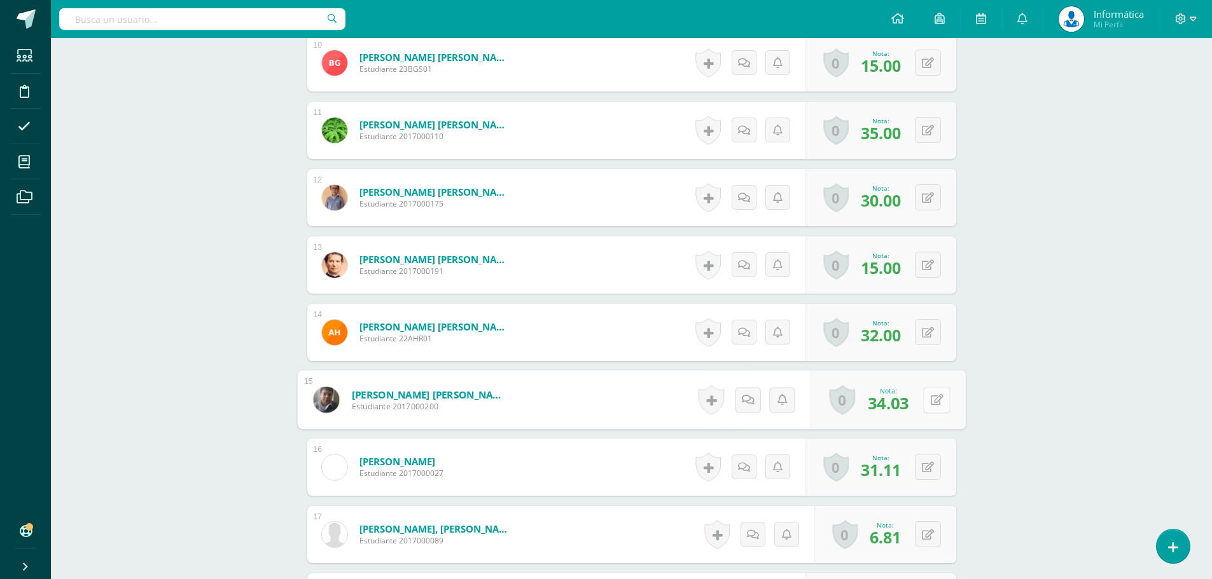
click at [924, 398] on button at bounding box center [936, 400] width 27 height 27
type input "35"
click at [932, 464] on icon at bounding box center [936, 467] width 13 height 11
type input "32"
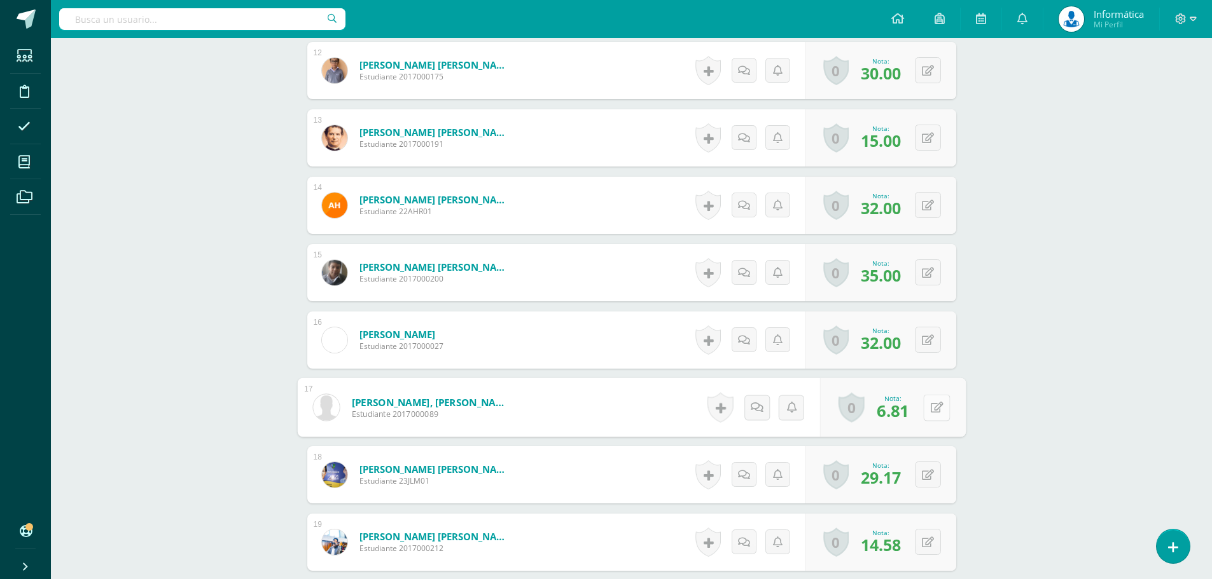
click at [931, 408] on icon at bounding box center [936, 407] width 13 height 11
type input "7"
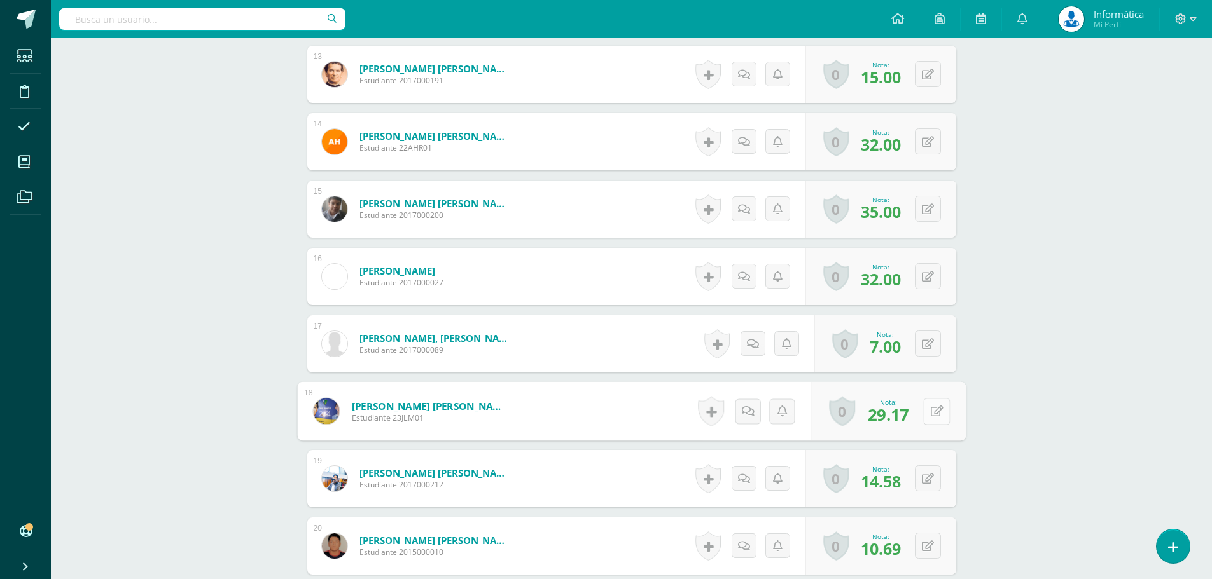
click at [928, 407] on button at bounding box center [936, 411] width 27 height 27
type input "30"
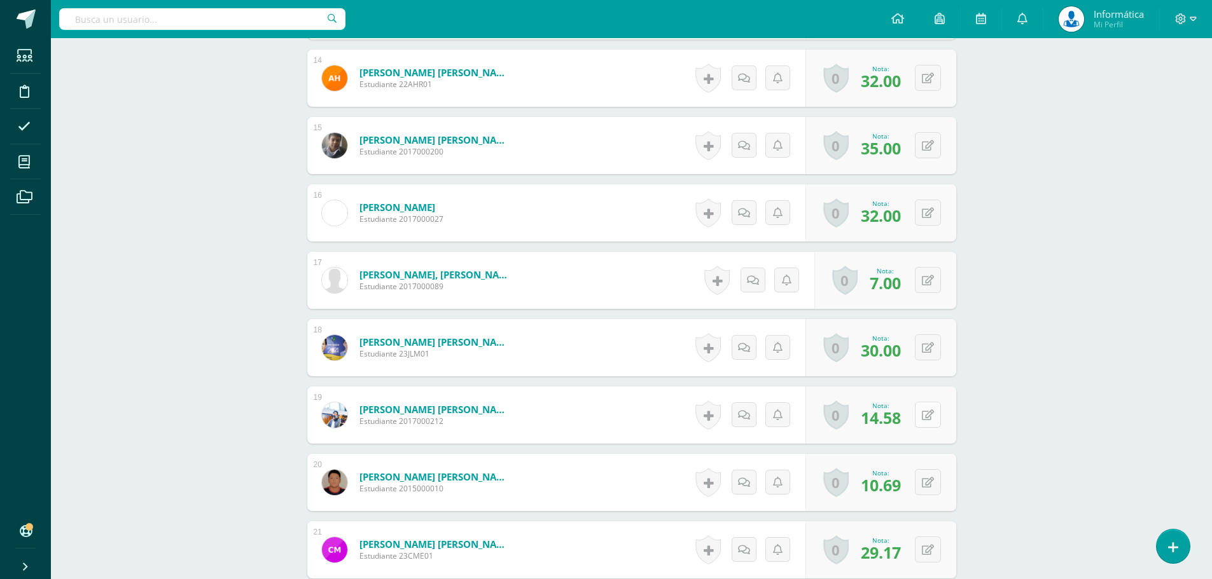
click at [926, 413] on button at bounding box center [928, 415] width 26 height 26
type input "15"
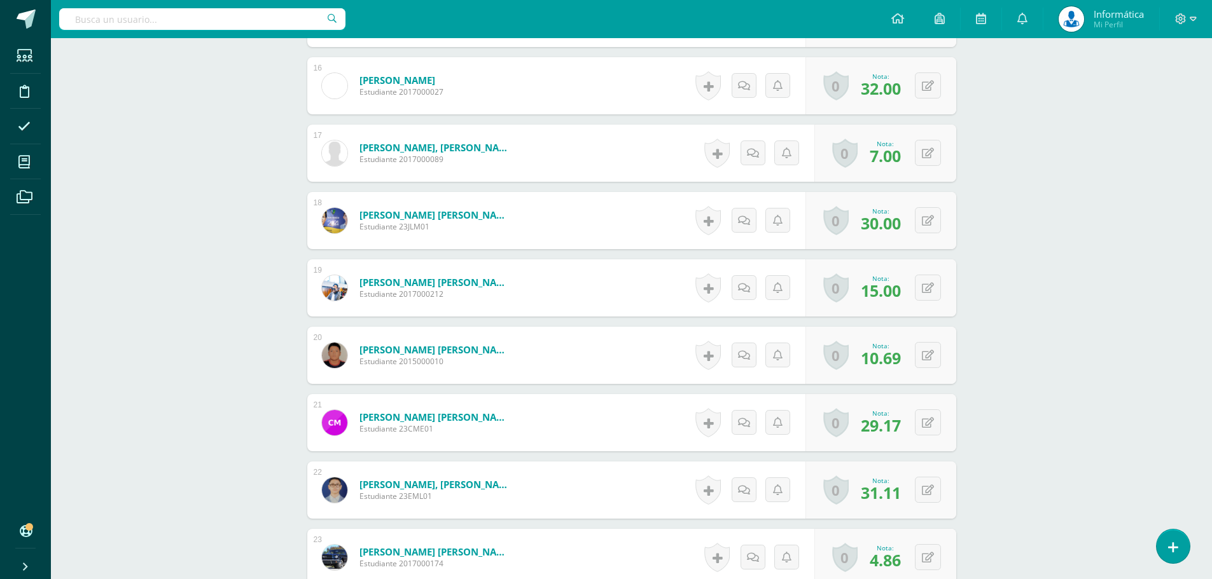
click at [934, 340] on div "0 [GEOGRAPHIC_DATA] Logros obtenidos Aún no hay logros agregados Nota: 10.69" at bounding box center [880, 355] width 151 height 57
click at [931, 356] on icon at bounding box center [928, 355] width 12 height 11
type input "11"
click at [930, 426] on icon at bounding box center [936, 422] width 13 height 11
type input "30"
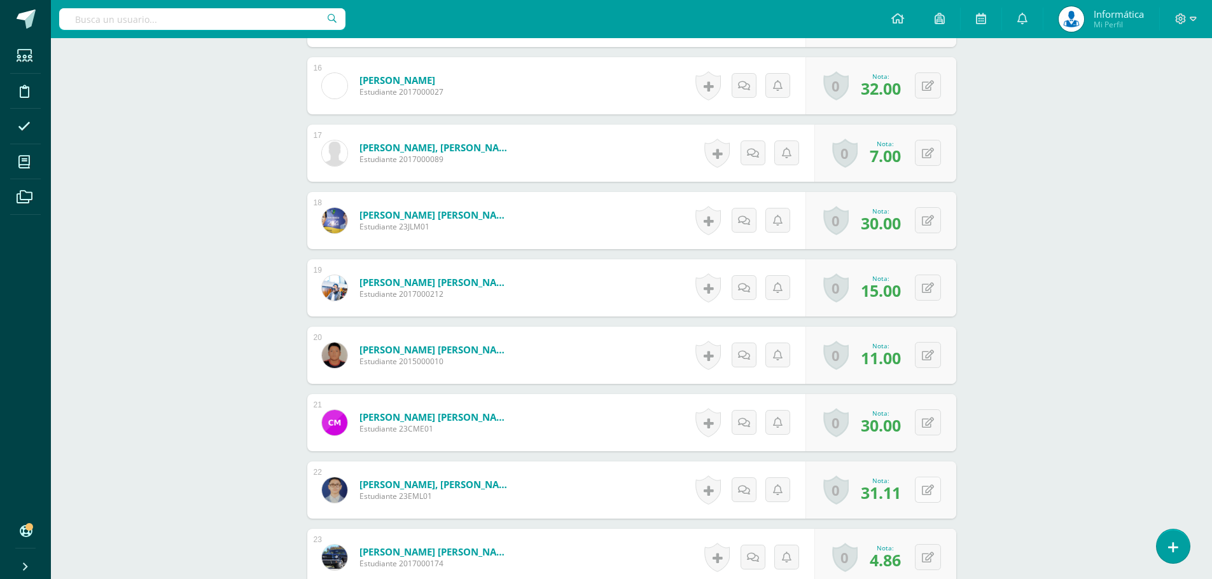
click at [928, 500] on button at bounding box center [928, 490] width 26 height 26
type input "32"
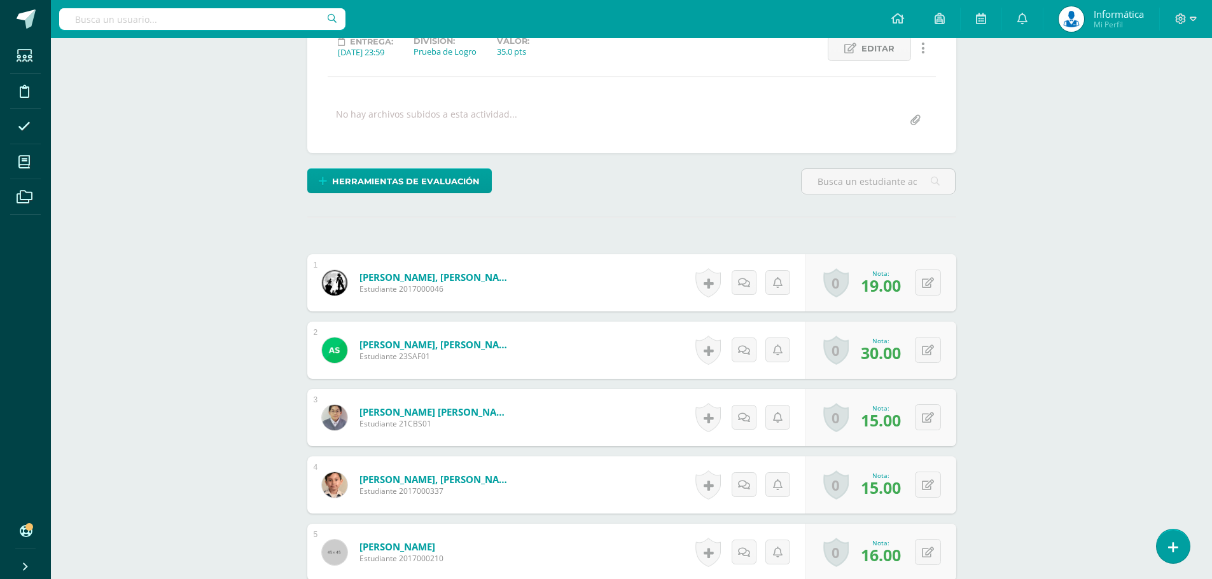
scroll to position [0, 0]
